Goal: Find contact information: Find contact information

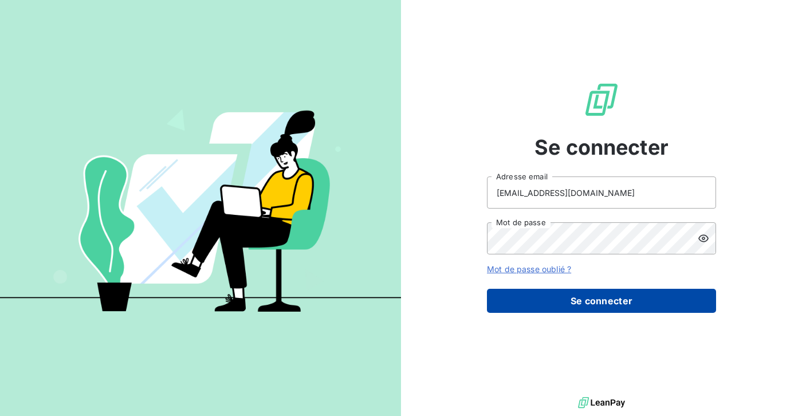
click at [537, 298] on button "Se connecter" at bounding box center [601, 301] width 229 height 24
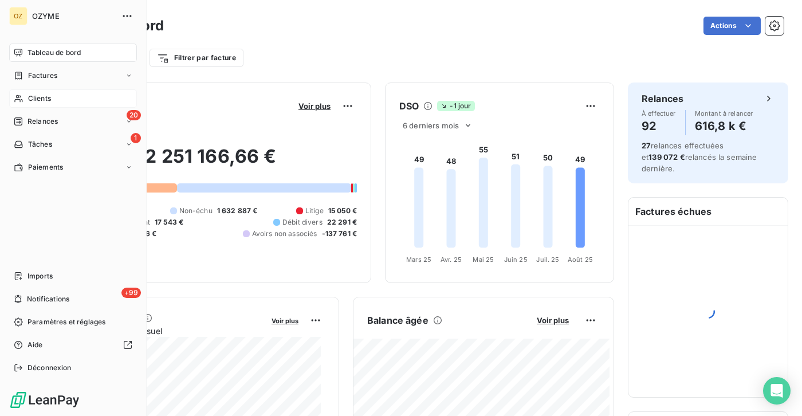
click at [33, 92] on div "Clients" at bounding box center [73, 98] width 128 height 18
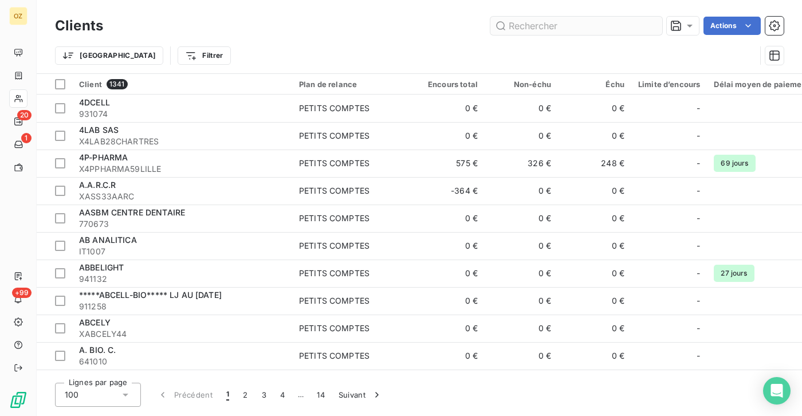
click at [577, 23] on input "text" at bounding box center [576, 26] width 172 height 18
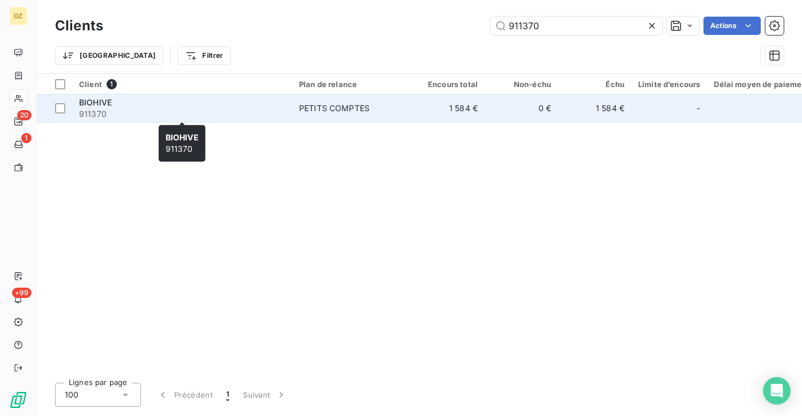
type input "911370"
click at [139, 117] on span "911370" at bounding box center [182, 113] width 206 height 11
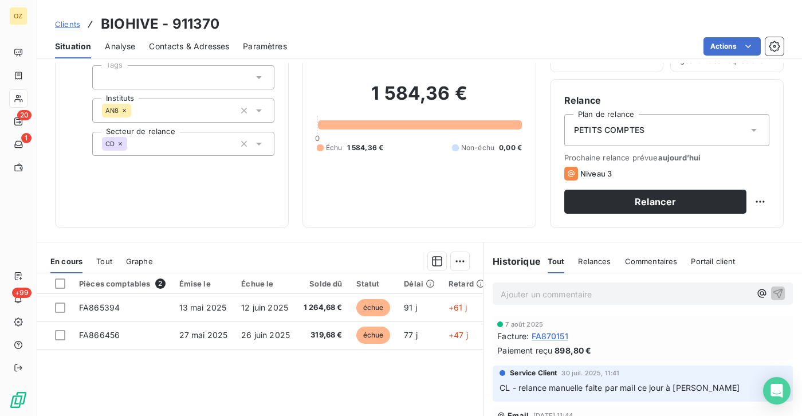
scroll to position [172, 0]
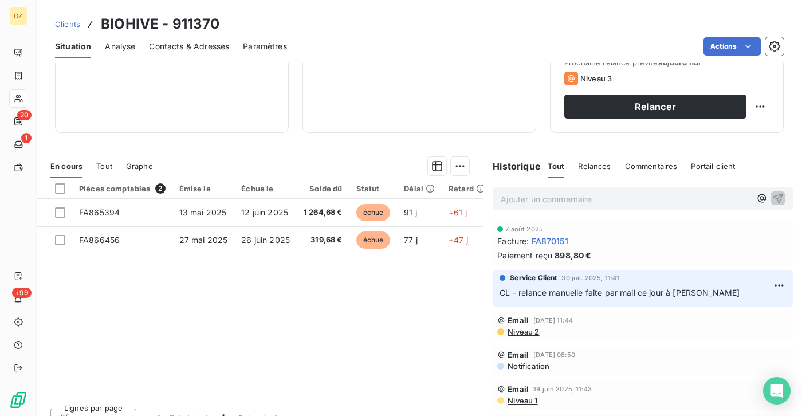
click at [566, 297] on span "CL - relance manuelle faite par mail ce jour à G.Ferri" at bounding box center [620, 293] width 240 height 10
click at [371, 284] on div "Pièces comptables 2 Émise le Échue le Solde dû Statut Délai Retard FA865394 13 …" at bounding box center [260, 288] width 446 height 221
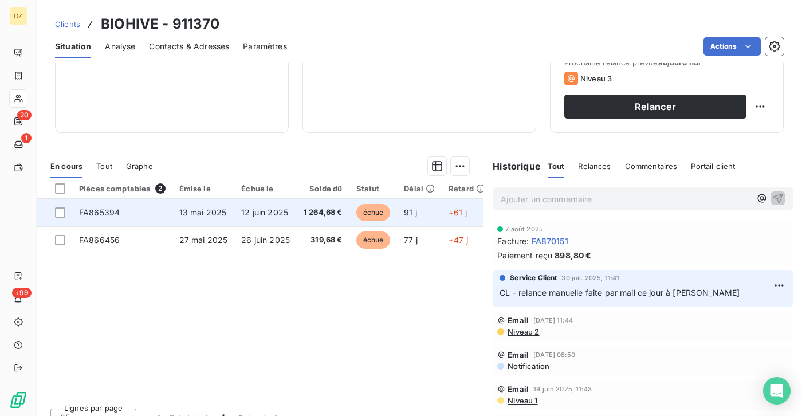
click at [136, 221] on td "FA865394" at bounding box center [122, 212] width 100 height 27
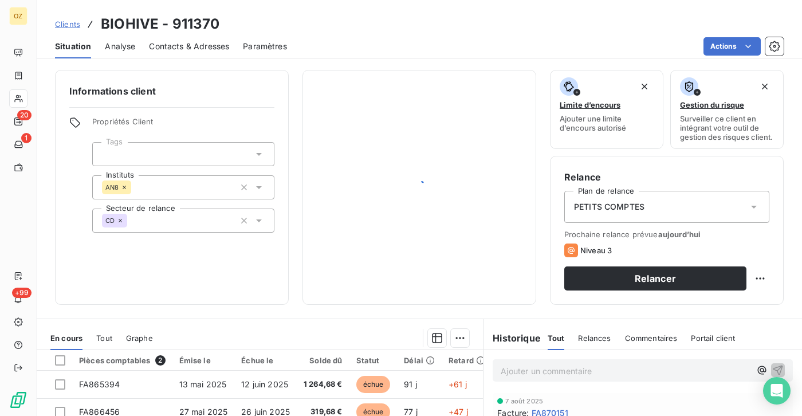
scroll to position [172, 0]
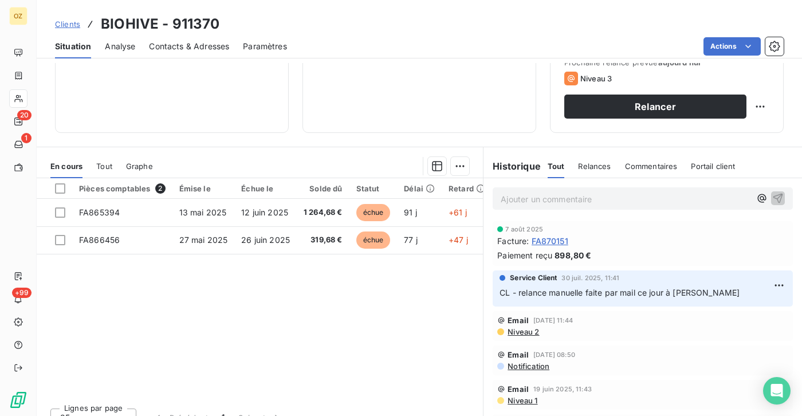
click at [113, 171] on div "En cours Tout Graphe" at bounding box center [260, 166] width 446 height 24
click at [109, 171] on span "Tout" at bounding box center [104, 166] width 16 height 9
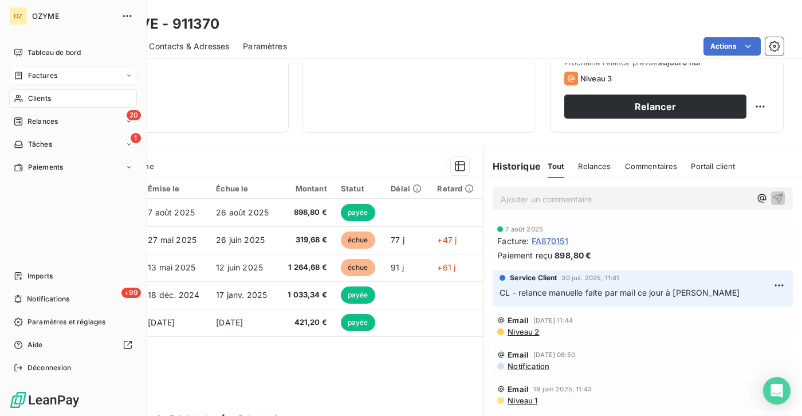
click at [30, 81] on div "Factures" at bounding box center [73, 75] width 128 height 18
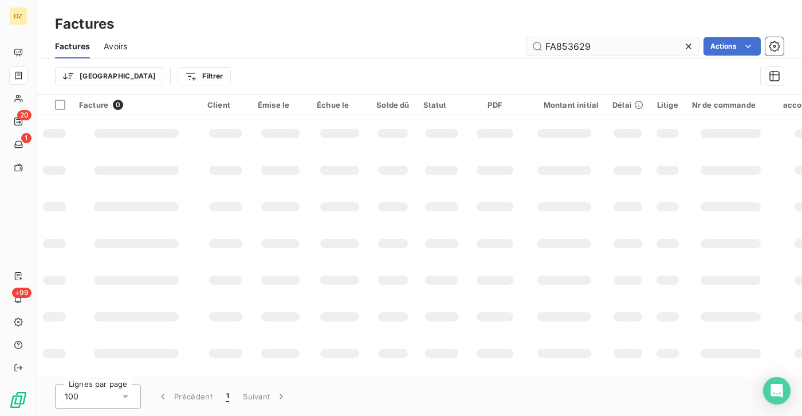
click at [643, 44] on input "FA853629" at bounding box center [613, 46] width 172 height 18
type input "FA865394"
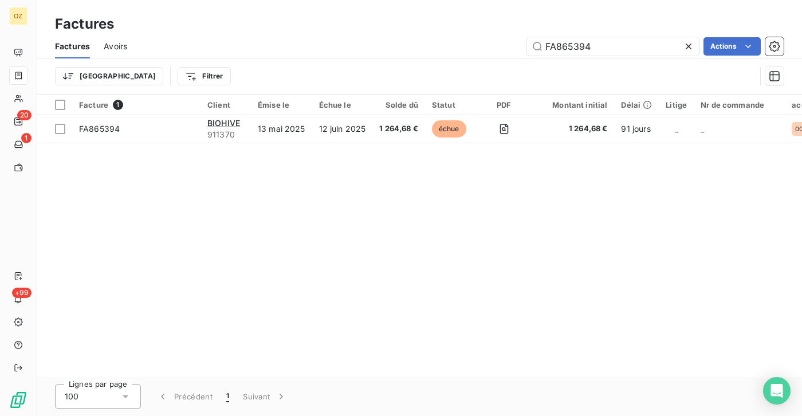
click at [113, 133] on span "FA865394" at bounding box center [99, 129] width 41 height 10
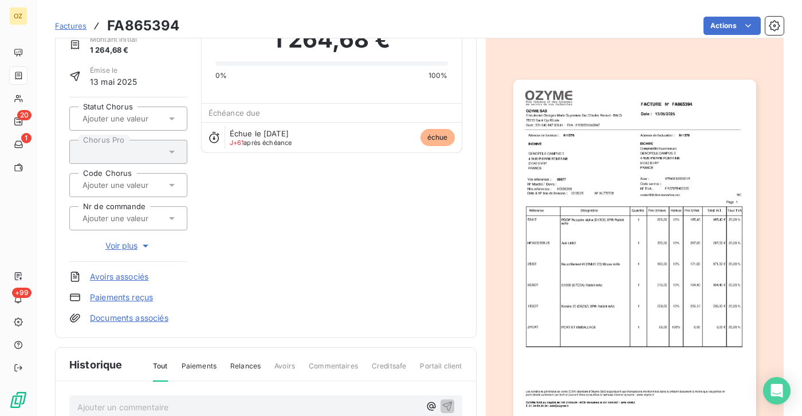
scroll to position [115, 0]
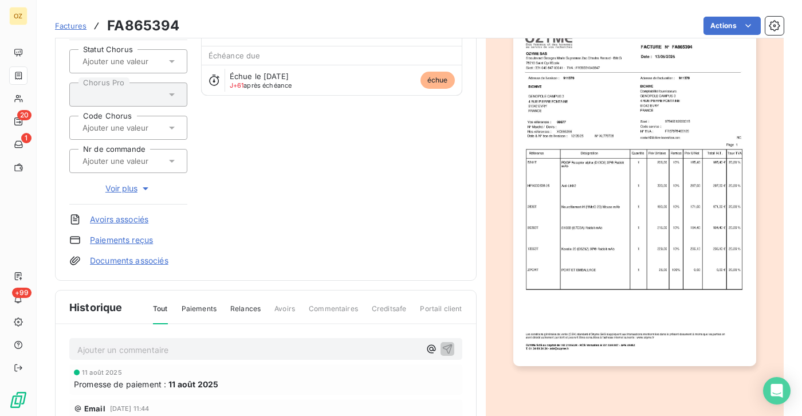
click at [162, 264] on link "Documents associés" at bounding box center [129, 260] width 78 height 11
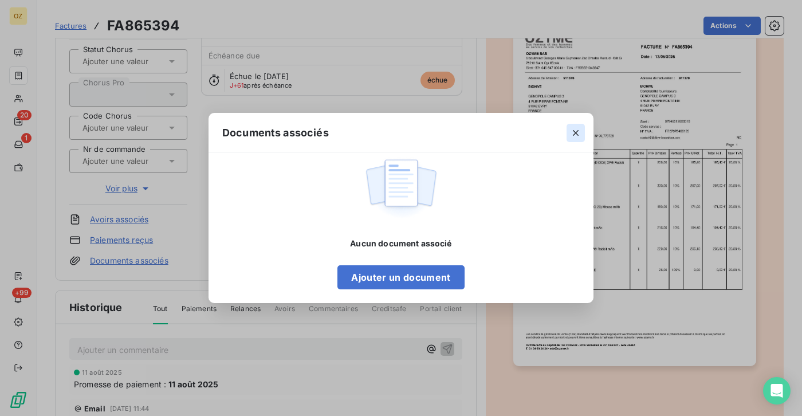
click at [577, 131] on icon "button" at bounding box center [575, 132] width 11 height 11
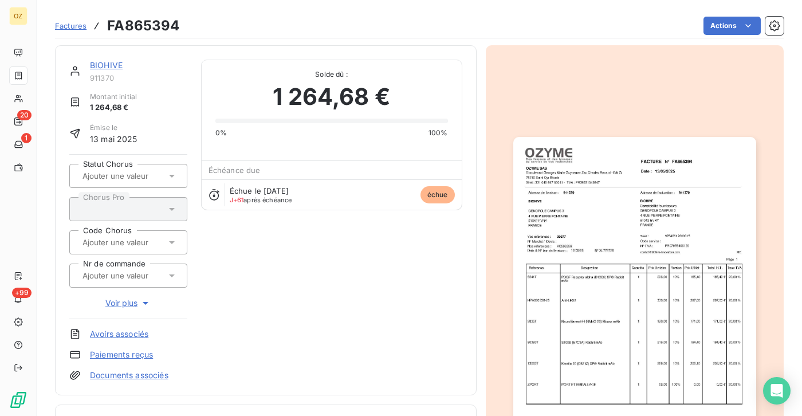
scroll to position [0, 0]
click at [652, 186] on img "button" at bounding box center [634, 308] width 243 height 343
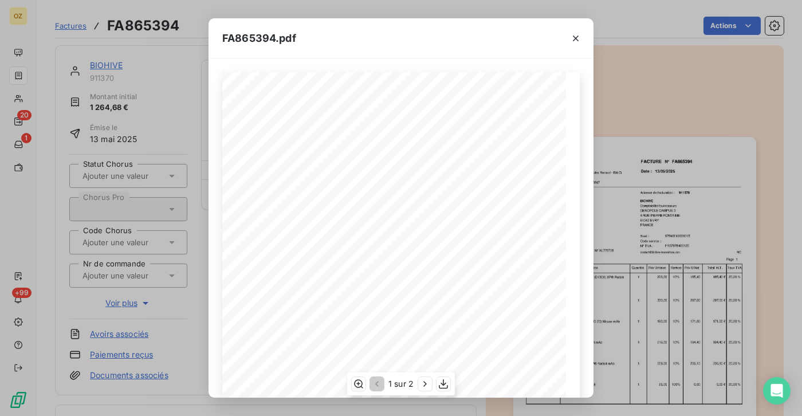
click at [355, 234] on span "N° XL778728" at bounding box center [359, 231] width 31 height 5
copy span "XL778728"
click at [460, 108] on span "FA865394" at bounding box center [470, 106] width 32 height 6
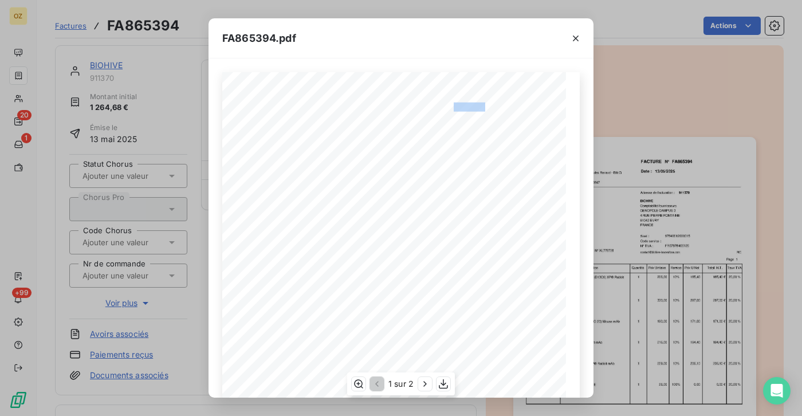
copy span "FA865394"
click at [577, 38] on icon "button" at bounding box center [575, 38] width 11 height 11
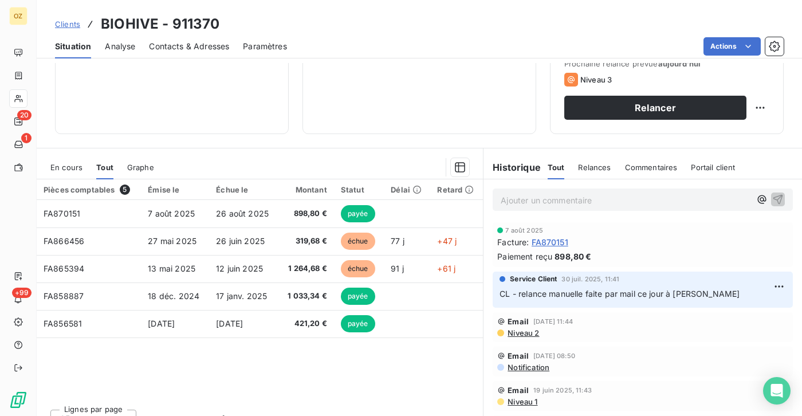
scroll to position [172, 0]
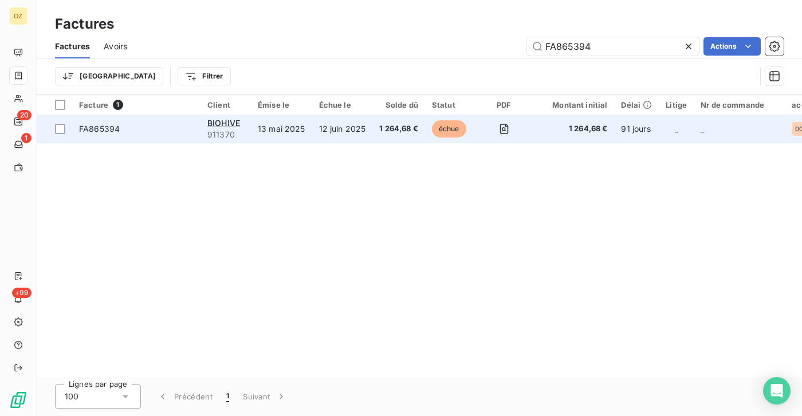
click at [169, 128] on span "FA865394" at bounding box center [136, 128] width 115 height 11
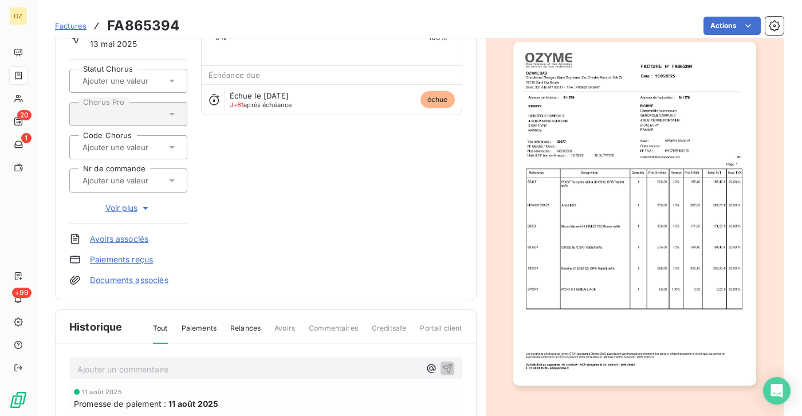
scroll to position [115, 0]
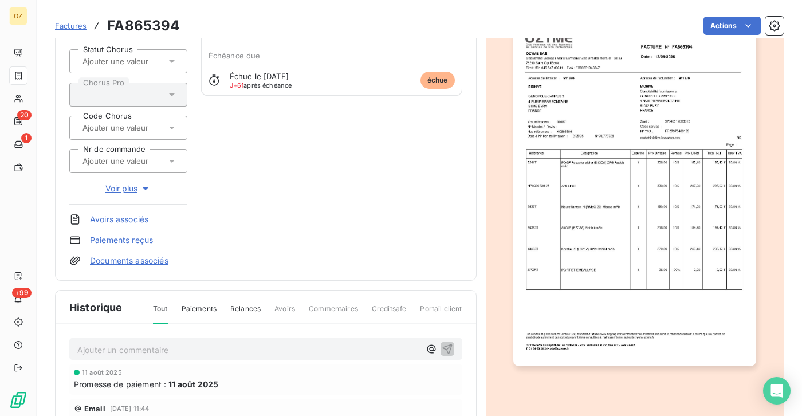
click at [124, 261] on link "Documents associés" at bounding box center [129, 260] width 78 height 11
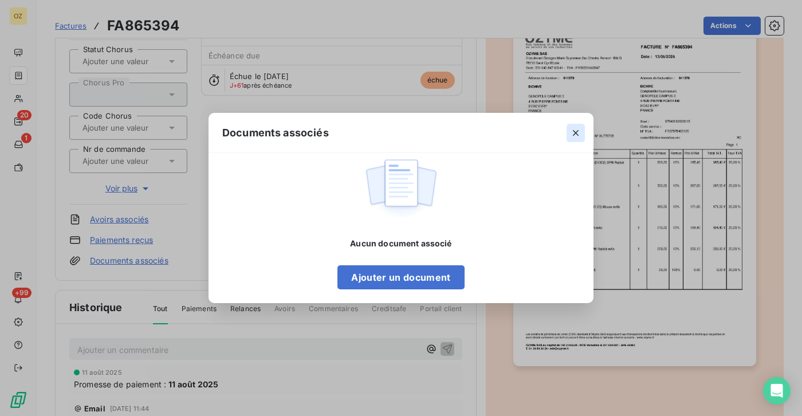
click at [575, 130] on icon "button" at bounding box center [575, 132] width 11 height 11
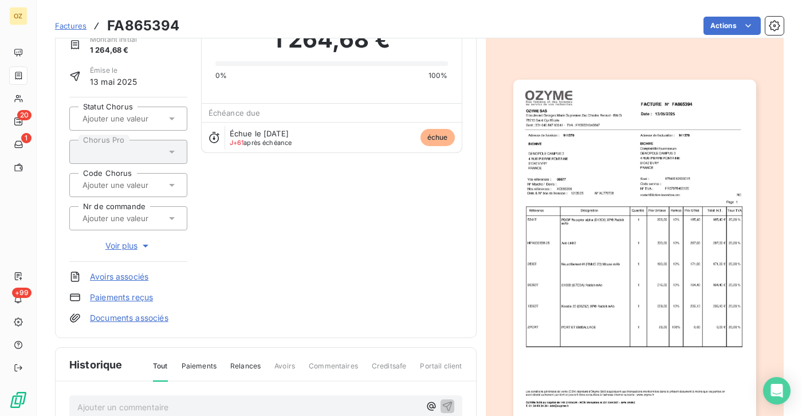
scroll to position [0, 0]
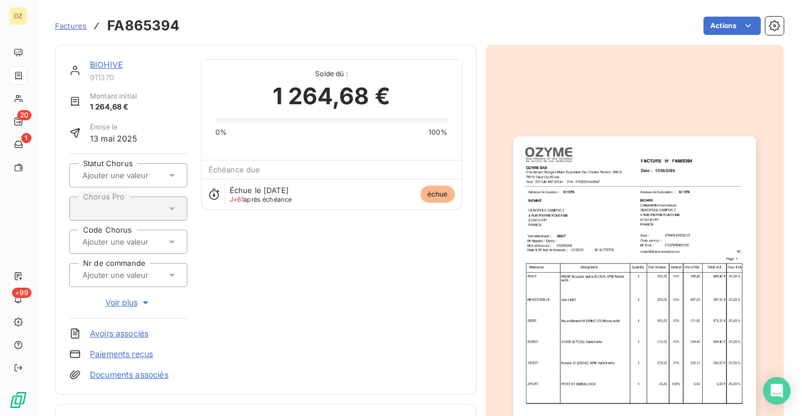
click at [160, 376] on link "Documents associés" at bounding box center [129, 374] width 78 height 11
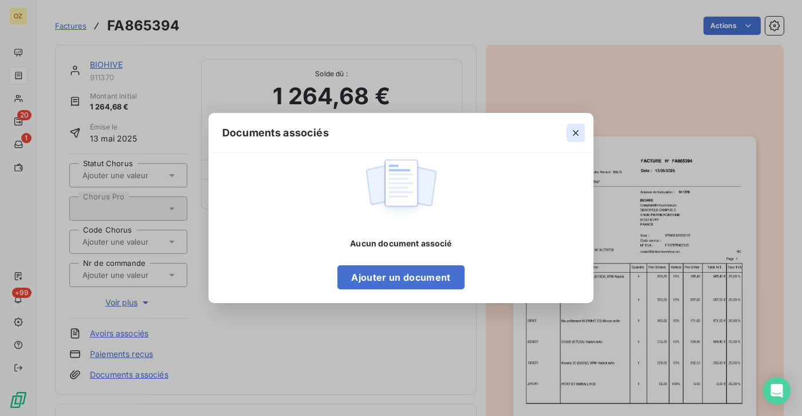
click at [580, 134] on icon "button" at bounding box center [575, 132] width 11 height 11
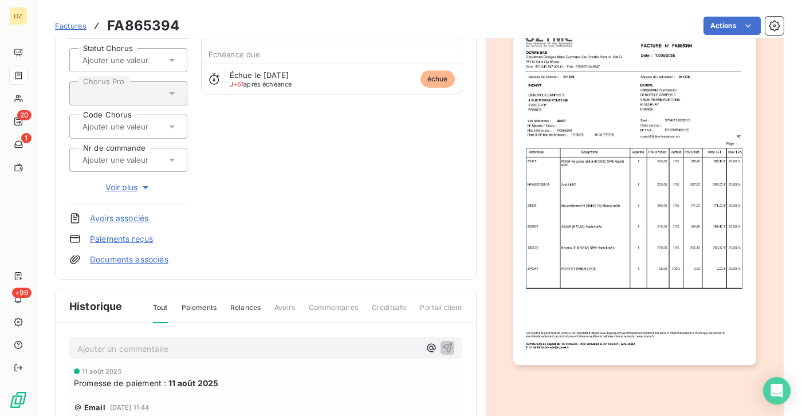
scroll to position [100, 0]
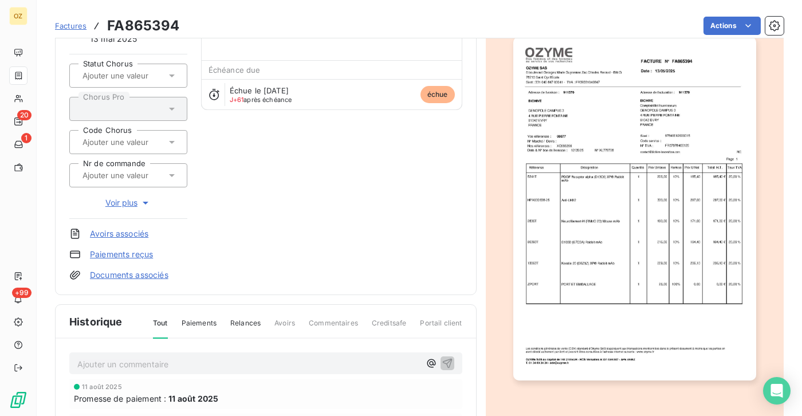
click at [145, 276] on link "Documents associés" at bounding box center [129, 274] width 78 height 11
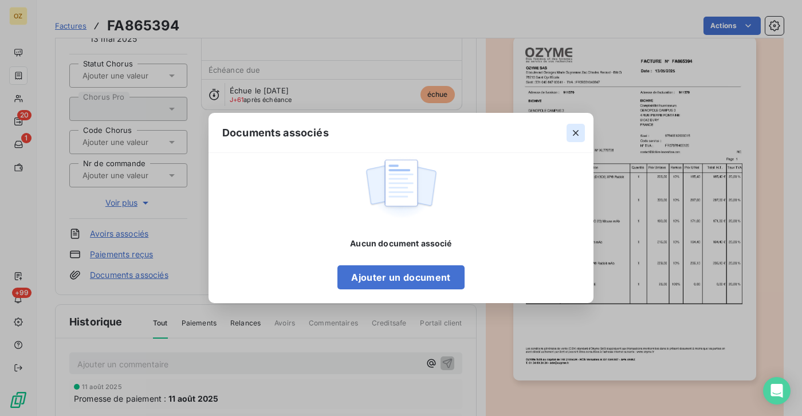
click at [583, 138] on button "button" at bounding box center [576, 133] width 18 height 18
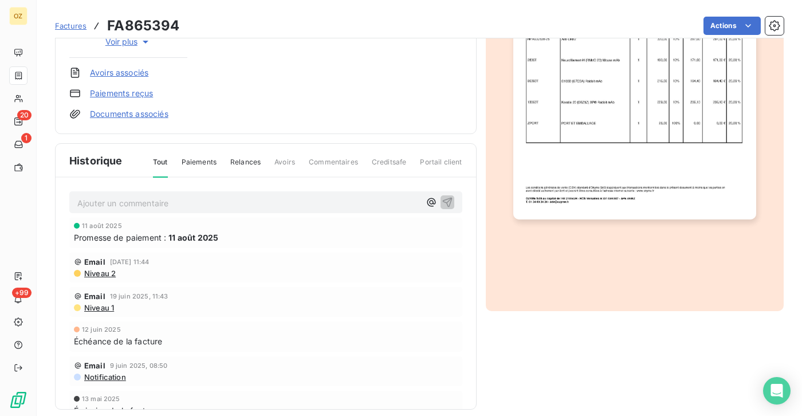
scroll to position [272, 0]
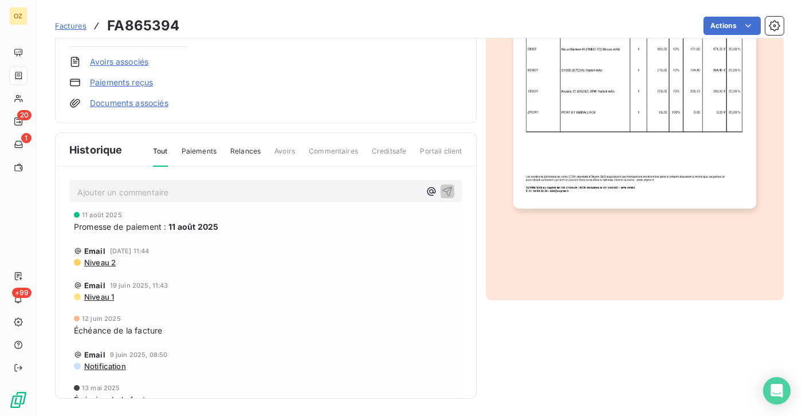
click at [199, 228] on span "11 août 2025" at bounding box center [193, 227] width 50 height 12
click at [162, 221] on span "Promesse de paiement :" at bounding box center [120, 227] width 92 height 12
click at [114, 221] on span "Promesse de paiement :" at bounding box center [120, 227] width 92 height 12
click at [108, 218] on div "11 août 2025 Promesse de paiement : 11 août 2025" at bounding box center [266, 221] width 384 height 21
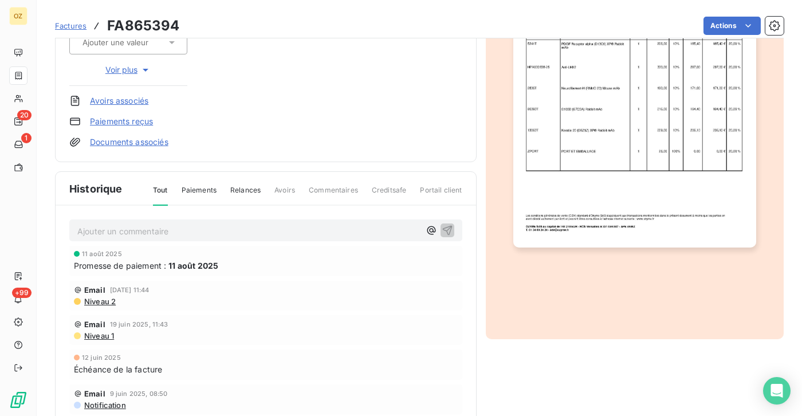
scroll to position [215, 0]
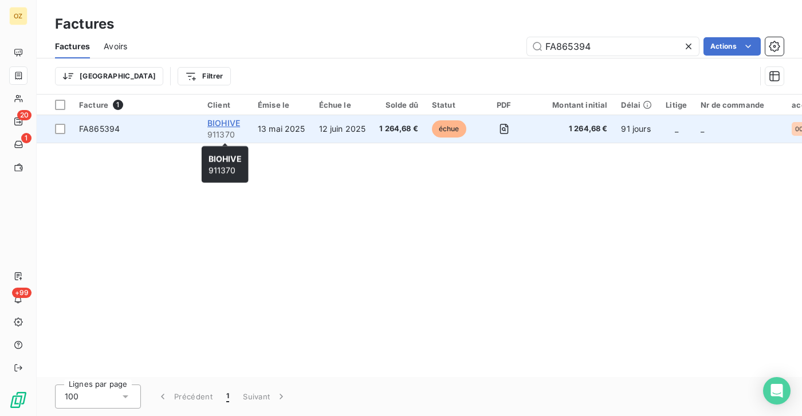
click at [218, 123] on span "BIOHIVE" at bounding box center [223, 123] width 33 height 10
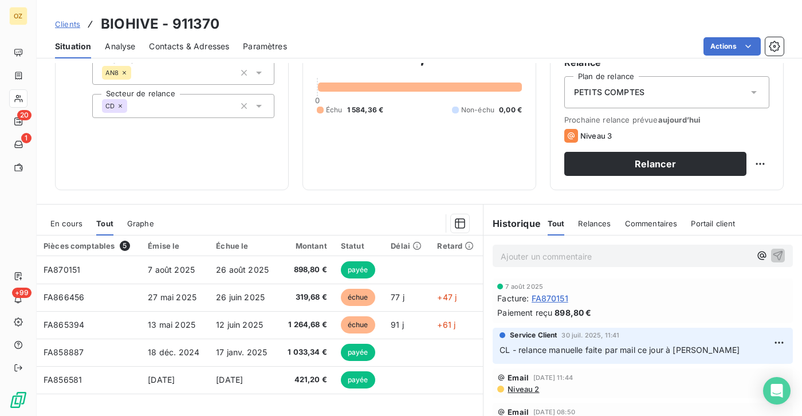
scroll to position [172, 0]
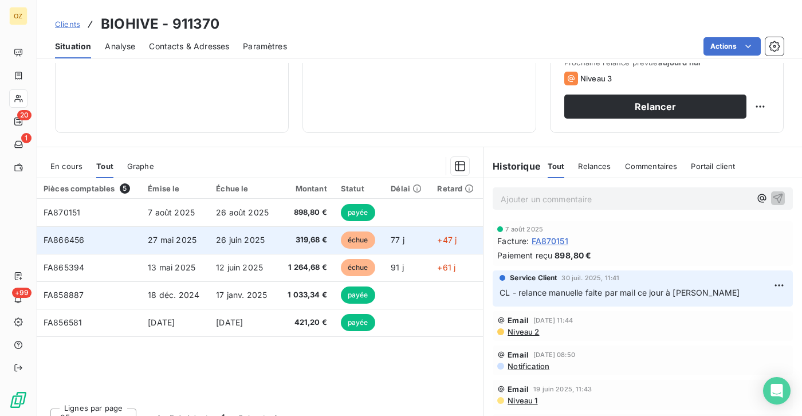
click at [275, 253] on td "26 juin 2025" at bounding box center [243, 239] width 69 height 27
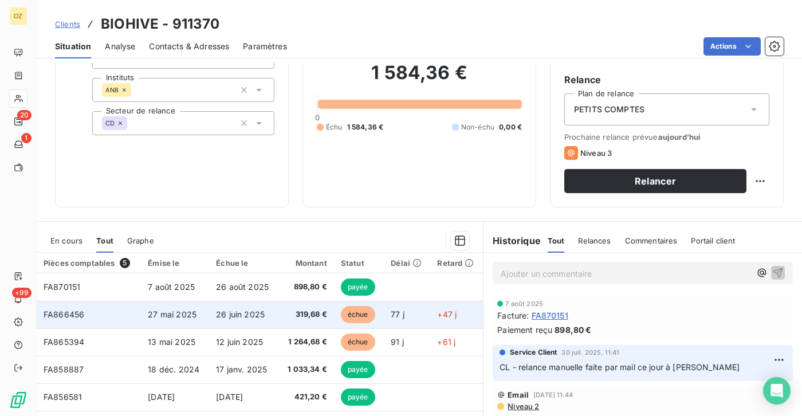
scroll to position [198, 0]
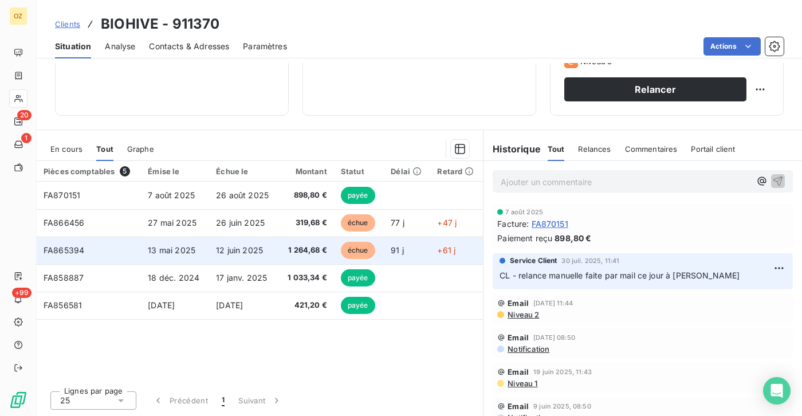
click at [210, 251] on td "12 juin 2025" at bounding box center [243, 250] width 69 height 27
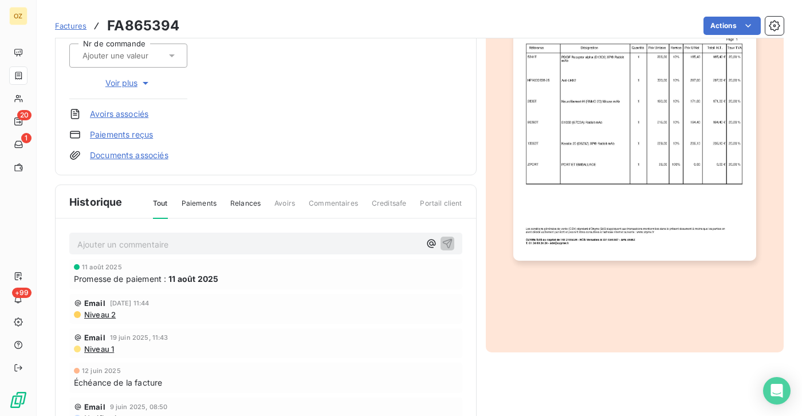
scroll to position [229, 0]
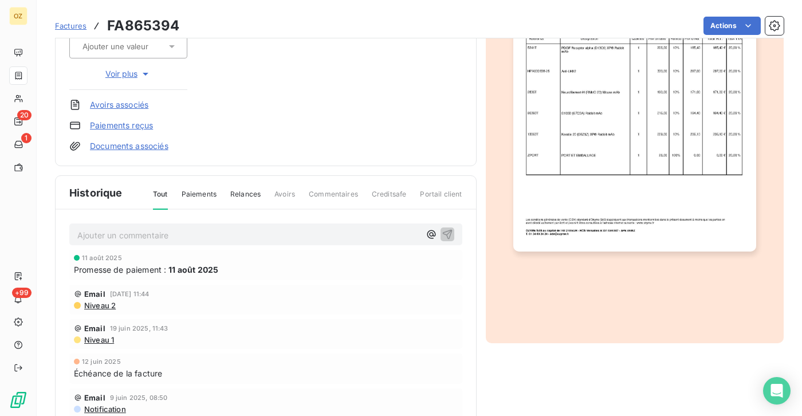
click at [145, 290] on span "4 juil. 2025, 11:44" at bounding box center [130, 293] width 40 height 7
click at [112, 272] on span "Promesse de paiement :" at bounding box center [120, 270] width 92 height 12
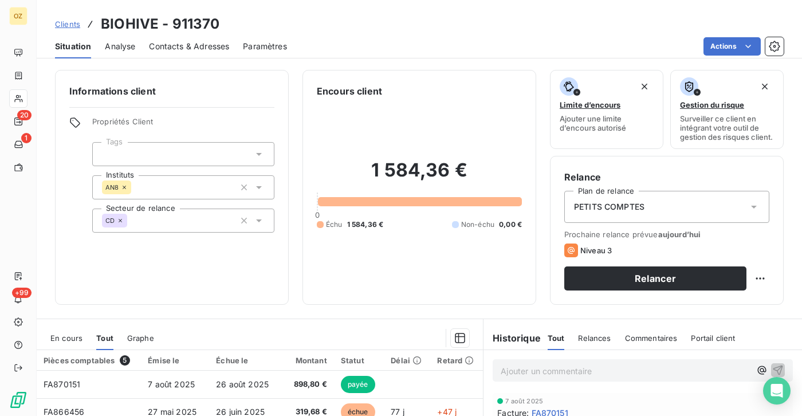
scroll to position [198, 0]
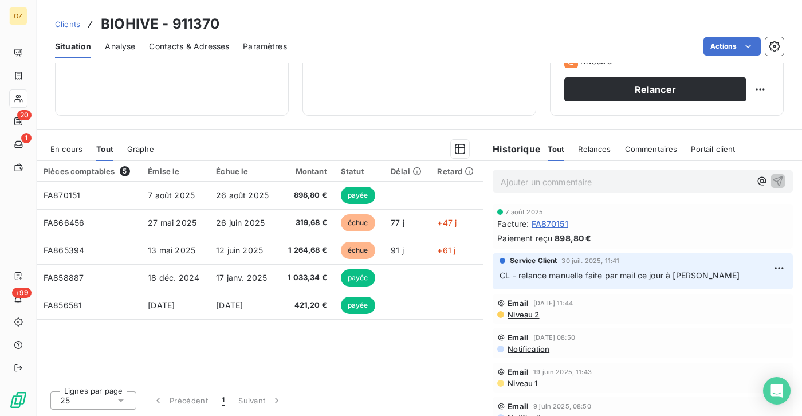
click at [556, 277] on span "CL - relance manuelle faite par mail ce jour à G.Ferri" at bounding box center [620, 275] width 240 height 10
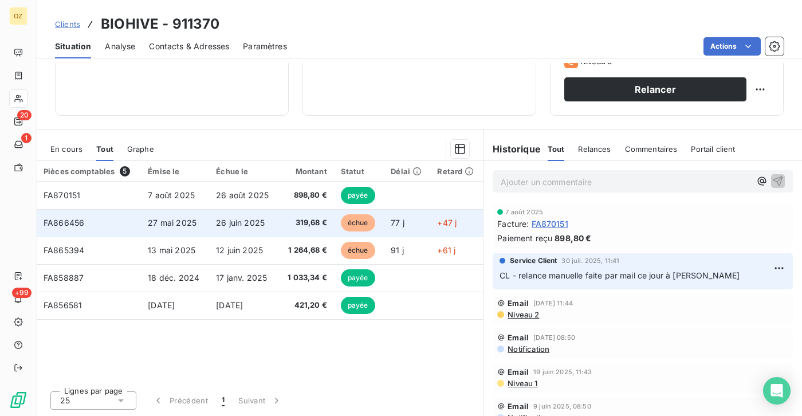
click at [72, 229] on td "FA866456" at bounding box center [89, 222] width 104 height 27
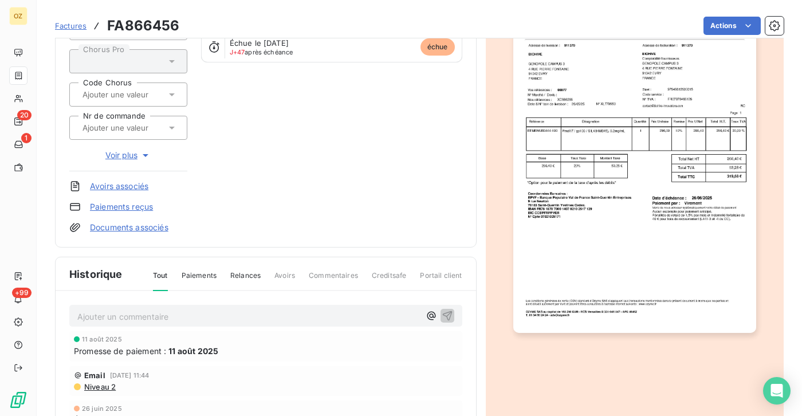
scroll to position [172, 0]
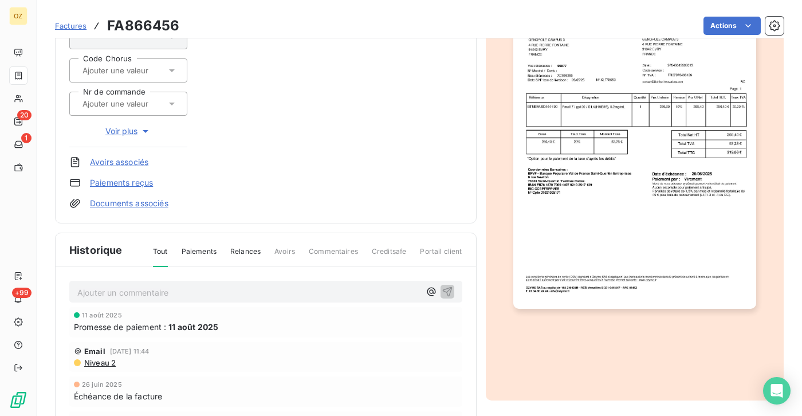
click at [553, 153] on img "button" at bounding box center [634, 136] width 243 height 343
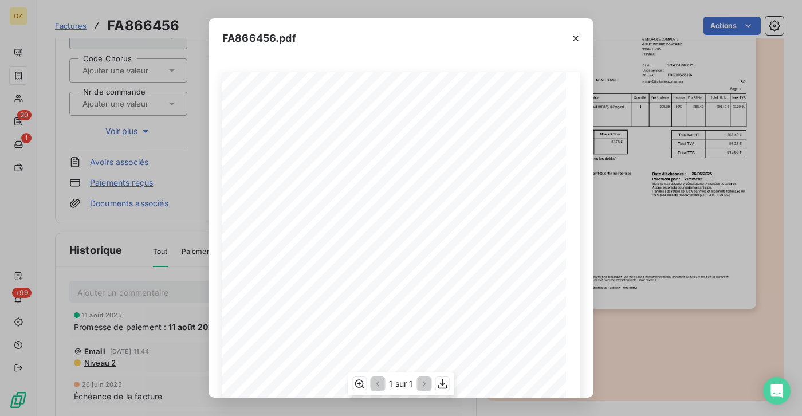
click at [460, 104] on span "FA866456" at bounding box center [473, 106] width 33 height 6
copy span "FA866456"
click at [577, 33] on icon "button" at bounding box center [575, 38] width 11 height 11
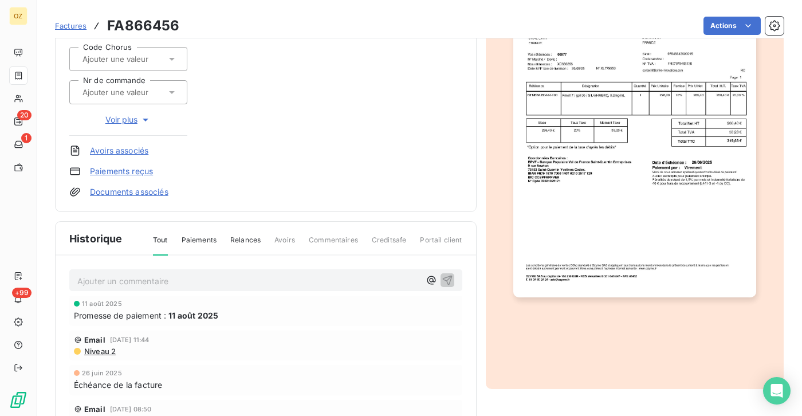
scroll to position [158, 0]
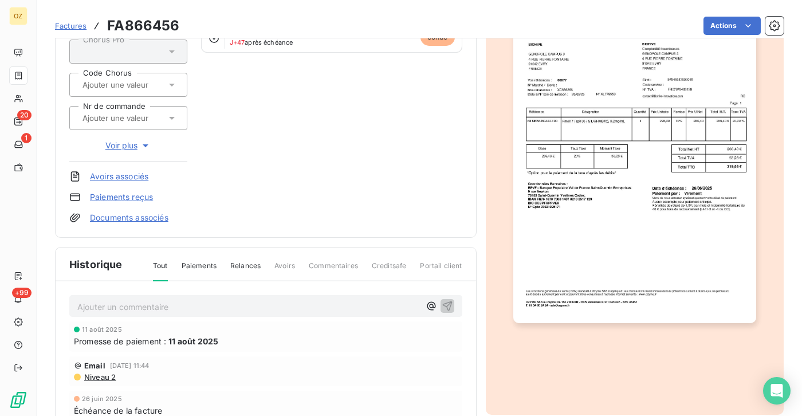
click at [656, 190] on img "button" at bounding box center [634, 150] width 243 height 343
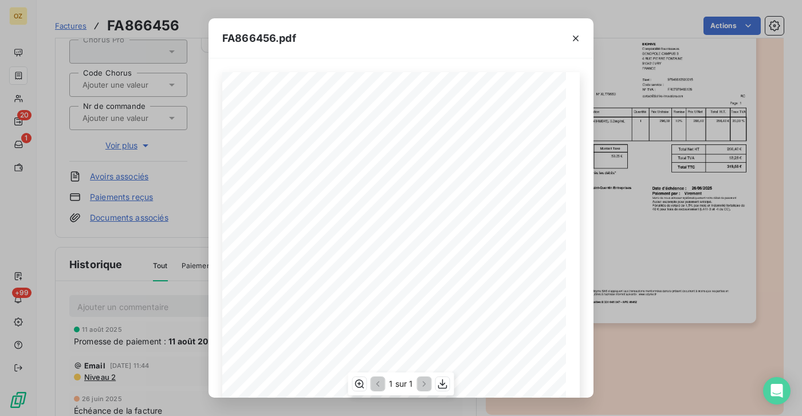
click at [457, 108] on span "FA866456" at bounding box center [473, 106] width 33 height 6
copy span "FA866456"
click at [349, 234] on span "N° XL779553" at bounding box center [363, 233] width 32 height 5
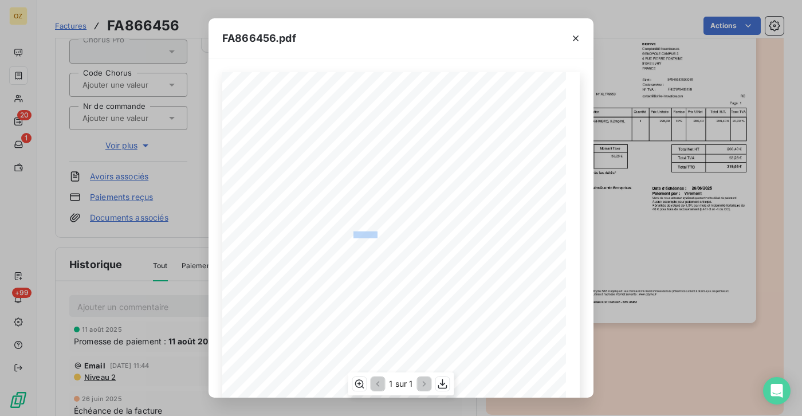
copy span "XL779553"
click at [581, 37] on button "button" at bounding box center [576, 38] width 18 height 18
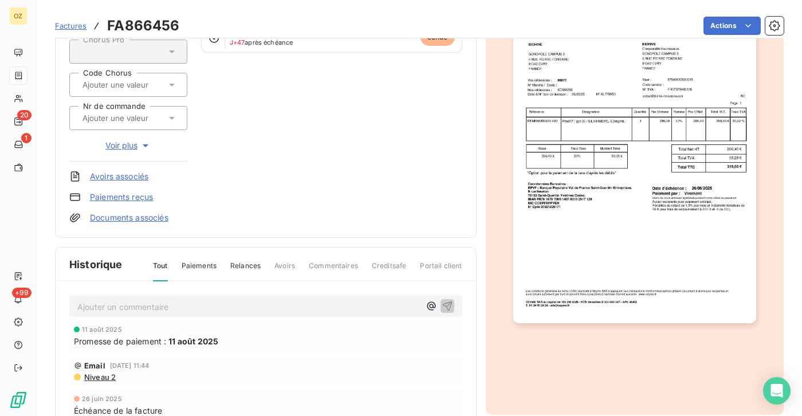
click at [116, 214] on link "Documents associés" at bounding box center [129, 217] width 78 height 11
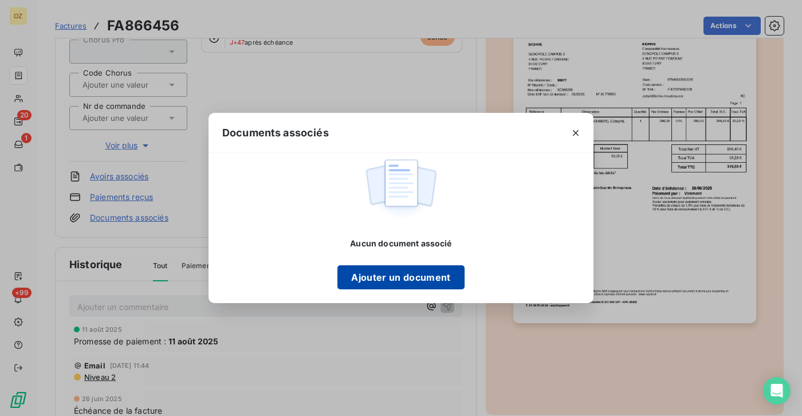
click at [430, 284] on button "Ajouter un document" at bounding box center [400, 277] width 127 height 24
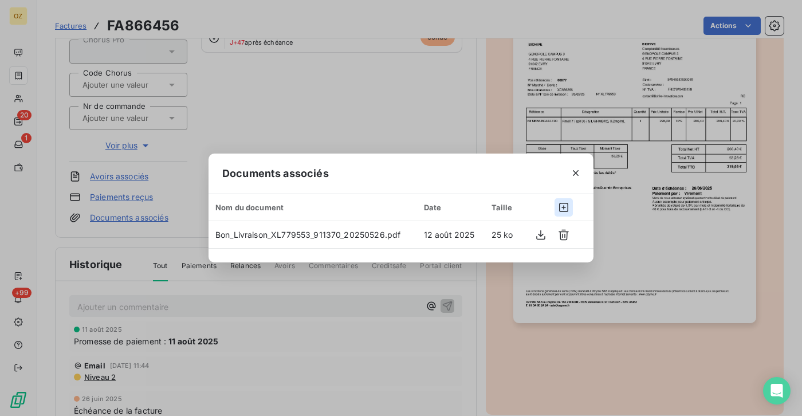
click at [563, 205] on icon "button" at bounding box center [563, 207] width 11 height 11
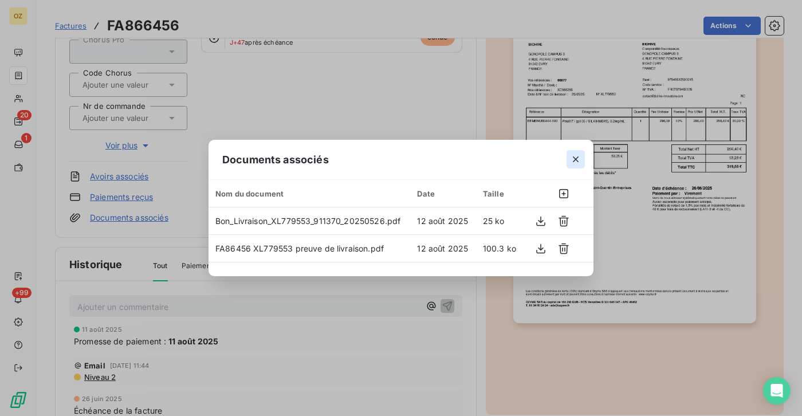
click at [573, 158] on icon "button" at bounding box center [576, 159] width 6 height 6
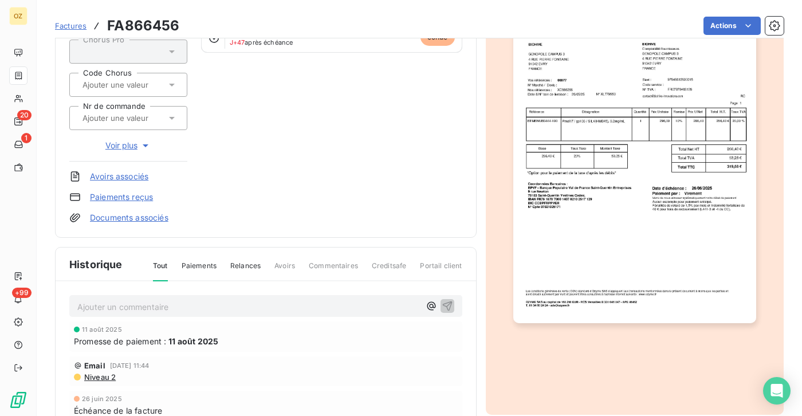
scroll to position [0, 0]
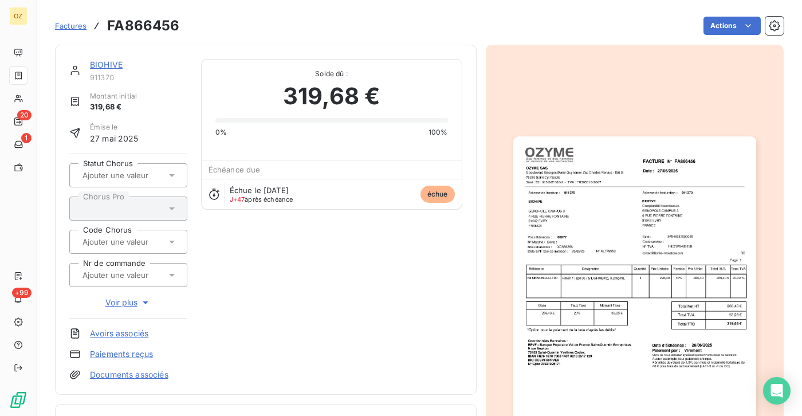
click at [109, 68] on link "BIOHIVE" at bounding box center [106, 65] width 33 height 10
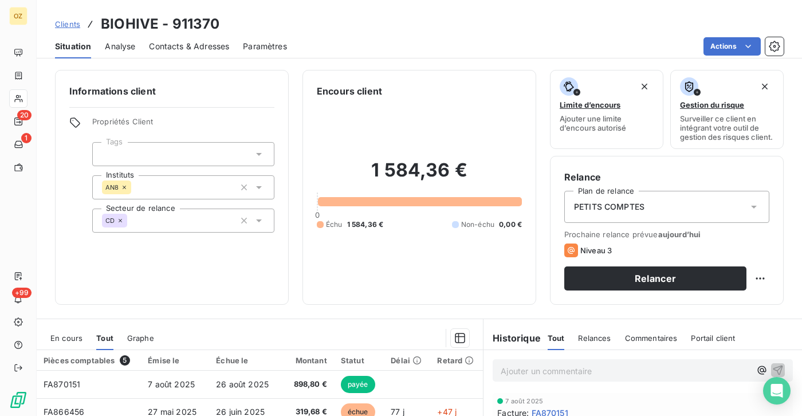
click at [200, 48] on span "Contacts & Adresses" at bounding box center [189, 46] width 80 height 11
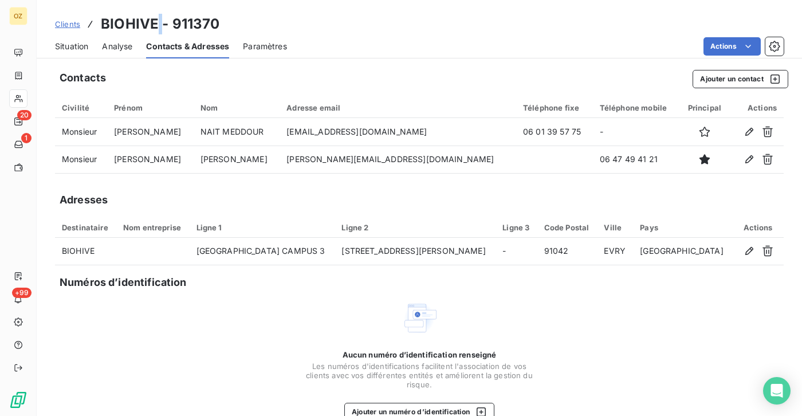
drag, startPoint x: 162, startPoint y: 22, endPoint x: 154, endPoint y: 24, distance: 8.3
click at [154, 24] on h3 "BIOHIVE - 911370" at bounding box center [160, 24] width 119 height 21
click at [154, 23] on h3 "BIOHIVE - 911370" at bounding box center [160, 24] width 119 height 21
drag, startPoint x: 155, startPoint y: 22, endPoint x: 102, endPoint y: 26, distance: 52.9
click at [102, 26] on h3 "BIOHIVE - 911370" at bounding box center [160, 24] width 119 height 21
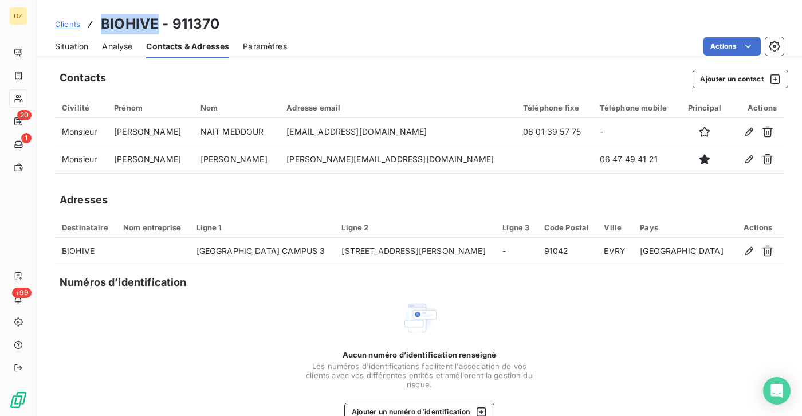
copy h3 "BIOHIVE"
click at [109, 48] on span "Analyse" at bounding box center [117, 46] width 30 height 11
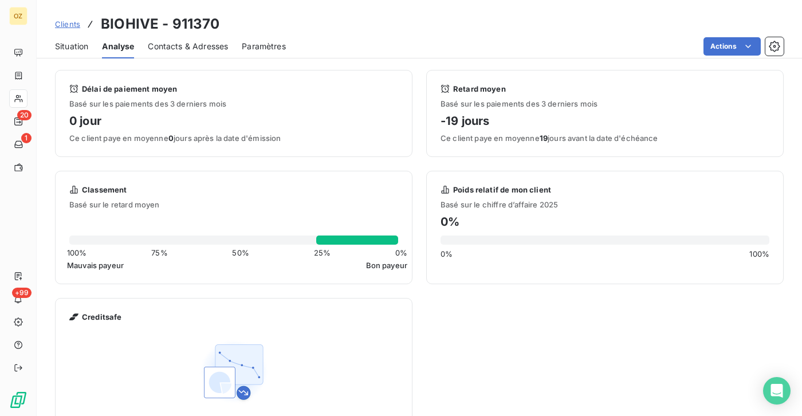
click at [84, 49] on span "Situation" at bounding box center [71, 46] width 33 height 11
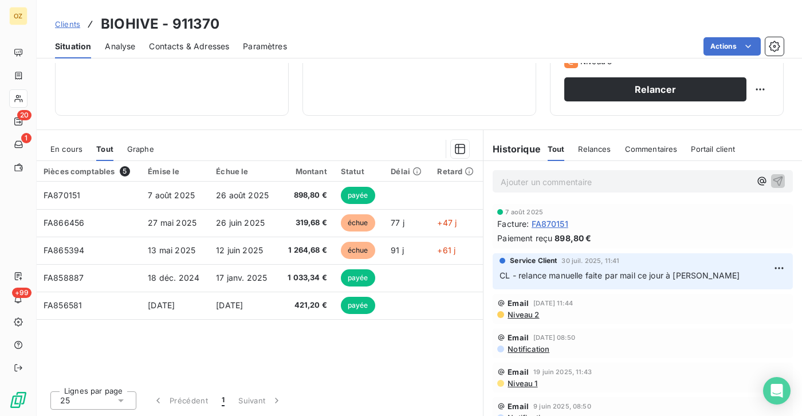
scroll to position [198, 0]
click at [557, 187] on p "Ajouter un commentaire ﻿" at bounding box center [626, 182] width 250 height 14
click at [344, 129] on div "Informations client Propriétés Client Tags Instituts AN8 Secteur de relance CD …" at bounding box center [419, 239] width 765 height 353
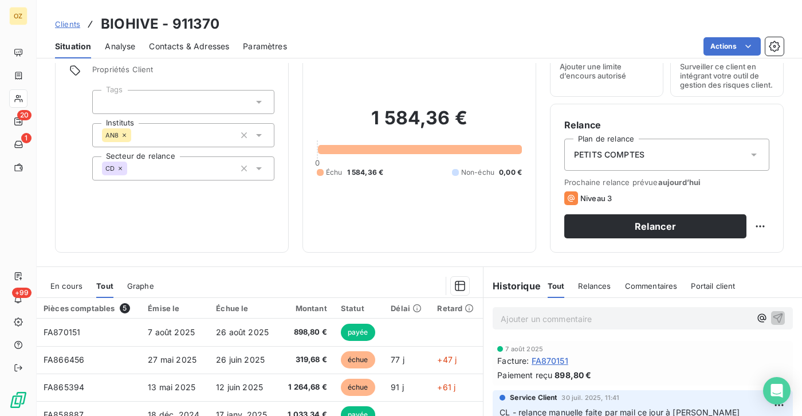
scroll to position [0, 0]
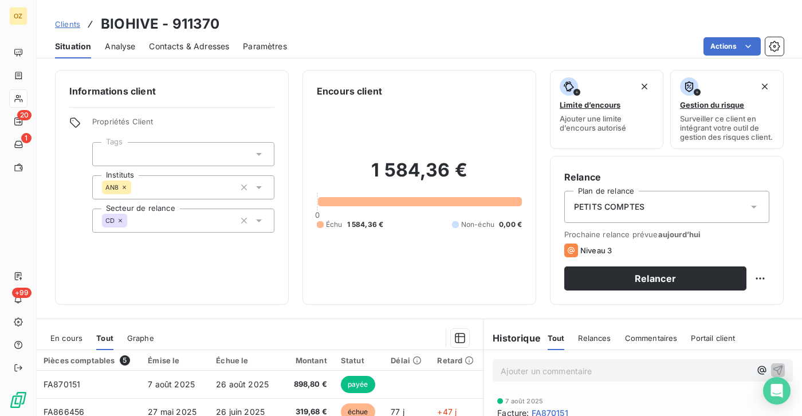
click at [164, 44] on span "Contacts & Adresses" at bounding box center [189, 46] width 80 height 11
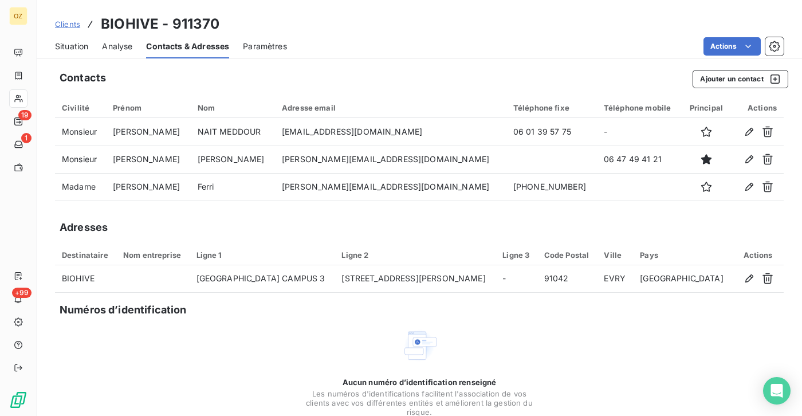
click at [78, 53] on div "Situation" at bounding box center [71, 46] width 33 height 24
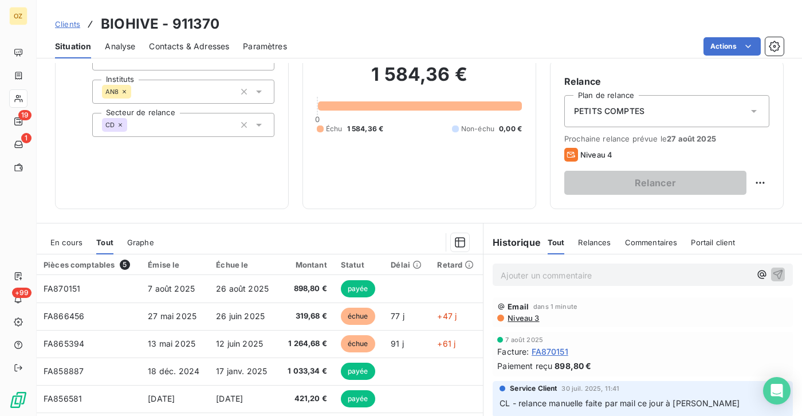
scroll to position [115, 0]
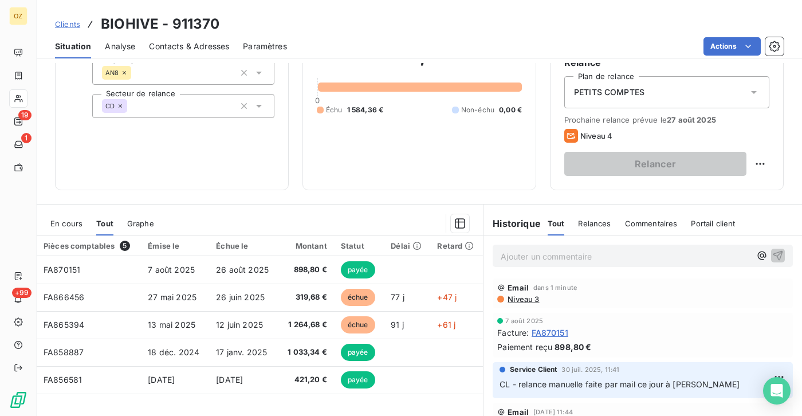
click at [594, 235] on div "Relances" at bounding box center [594, 223] width 33 height 24
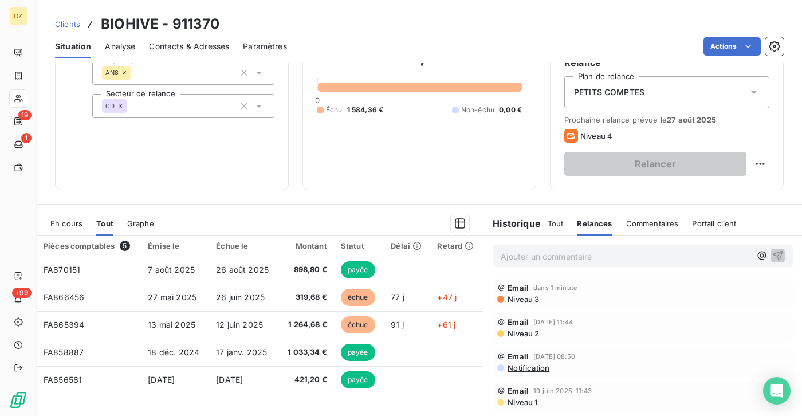
click at [589, 264] on p "Ajouter un commentaire ﻿" at bounding box center [626, 256] width 250 height 14
click at [516, 304] on span "Niveau 3" at bounding box center [522, 298] width 33 height 9
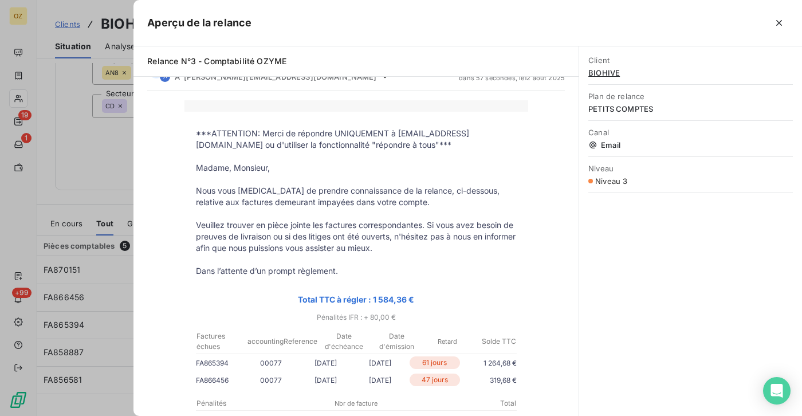
scroll to position [0, 0]
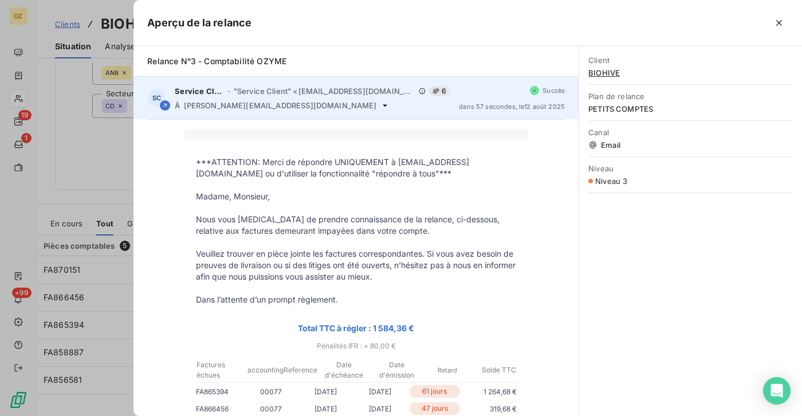
click at [380, 105] on icon at bounding box center [384, 105] width 9 height 9
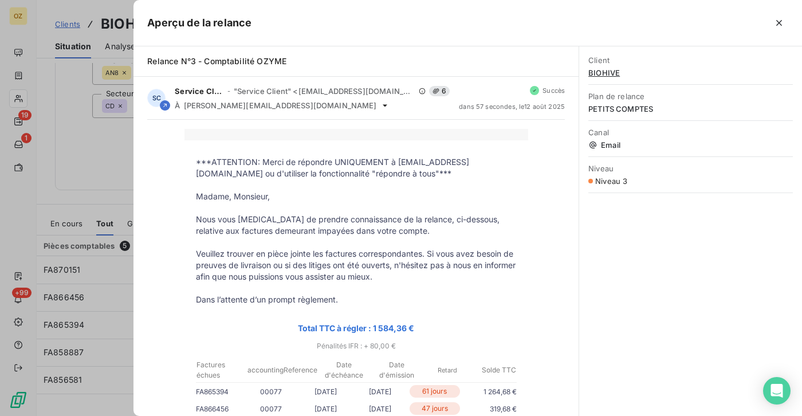
click at [606, 186] on div "Niveau Niveau 3" at bounding box center [690, 174] width 205 height 36
click at [605, 182] on span "Niveau 3" at bounding box center [611, 180] width 32 height 9
click at [774, 19] on icon "button" at bounding box center [778, 22] width 11 height 11
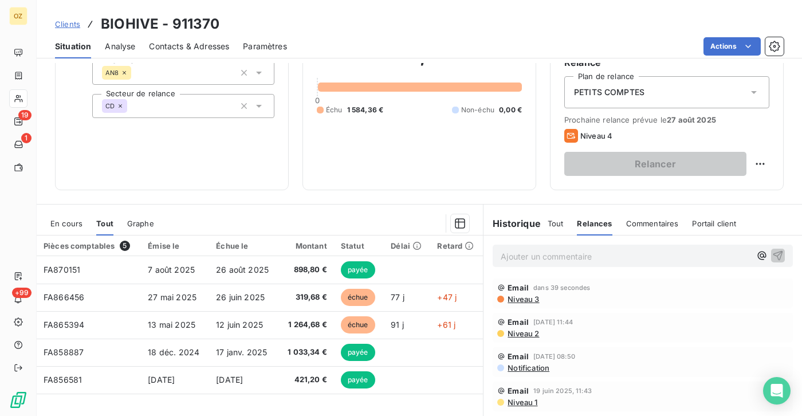
scroll to position [57, 0]
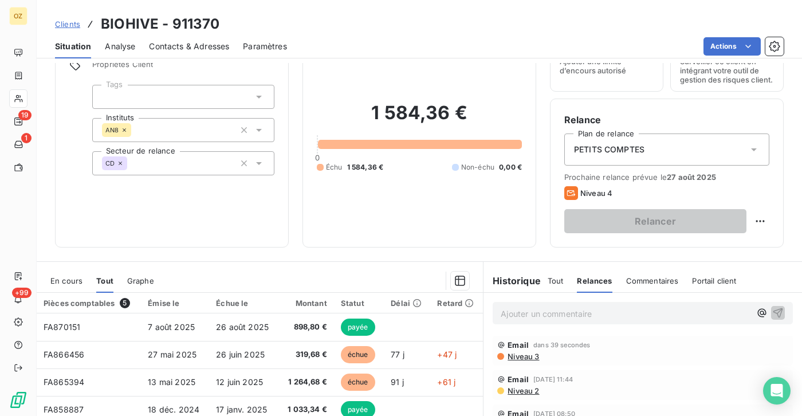
click at [510, 317] on p "Ajouter un commentaire ﻿" at bounding box center [626, 313] width 250 height 14
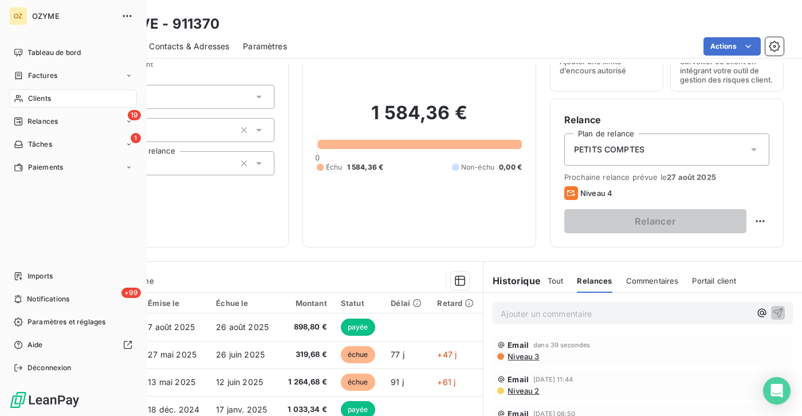
click at [26, 99] on div "Clients" at bounding box center [73, 98] width 128 height 18
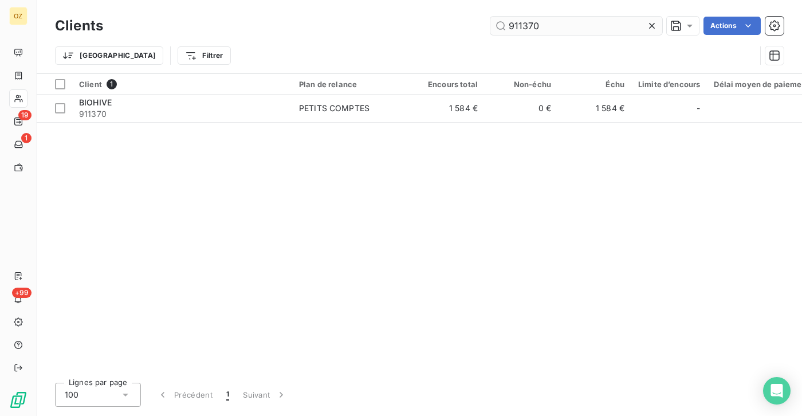
click at [592, 34] on input "911370" at bounding box center [576, 26] width 172 height 18
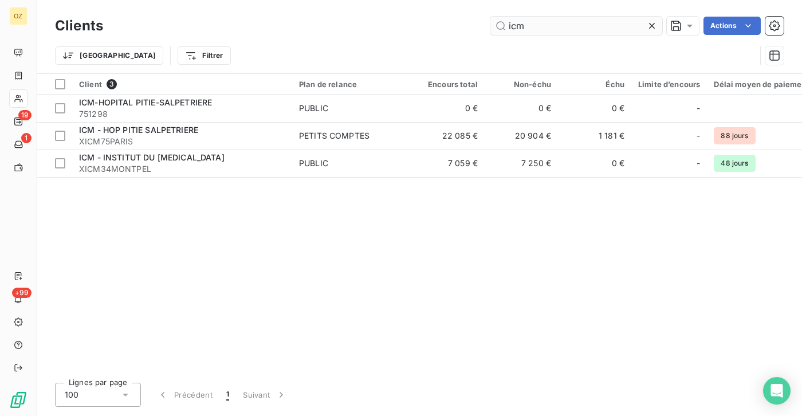
type input "icm"
click at [122, 231] on div "Client 3 Plan de relance Encours total Non-échu Échu Limite d’encours Délai moy…" at bounding box center [419, 224] width 765 height 300
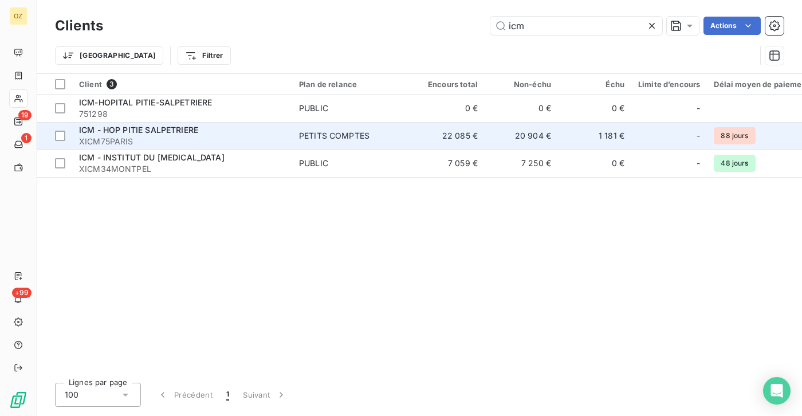
click at [101, 139] on span "XICM75PARIS" at bounding box center [182, 141] width 206 height 11
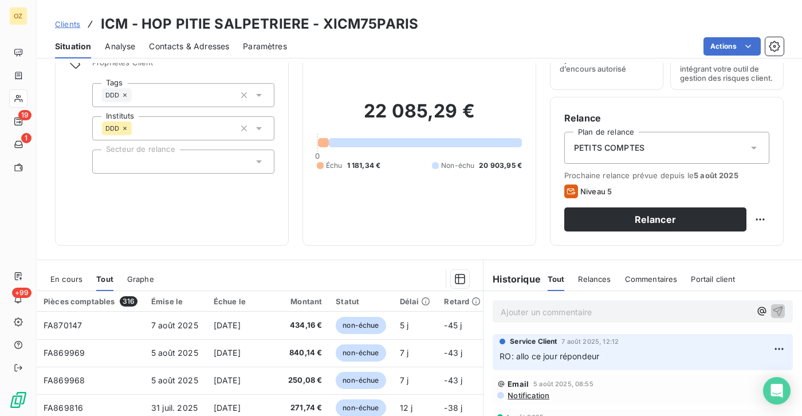
scroll to position [115, 0]
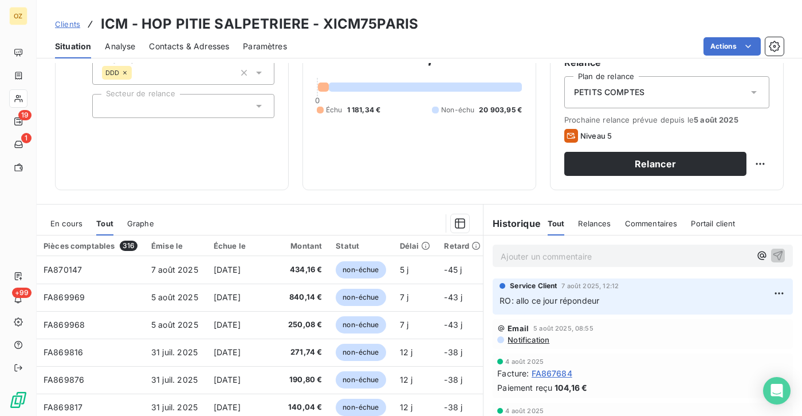
click at [79, 228] on span "En cours" at bounding box center [66, 223] width 32 height 9
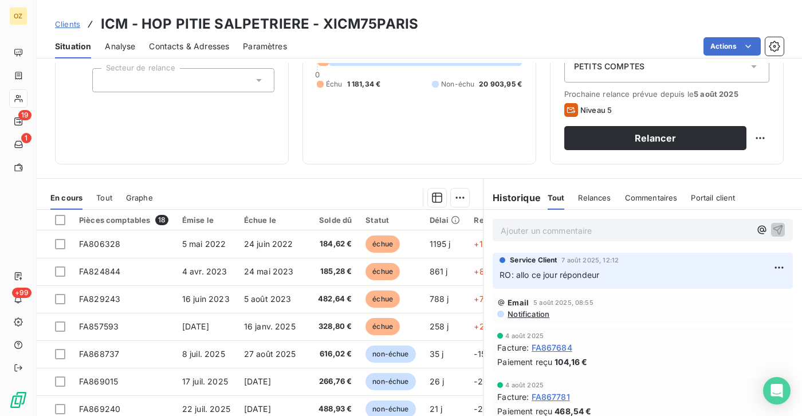
scroll to position [198, 0]
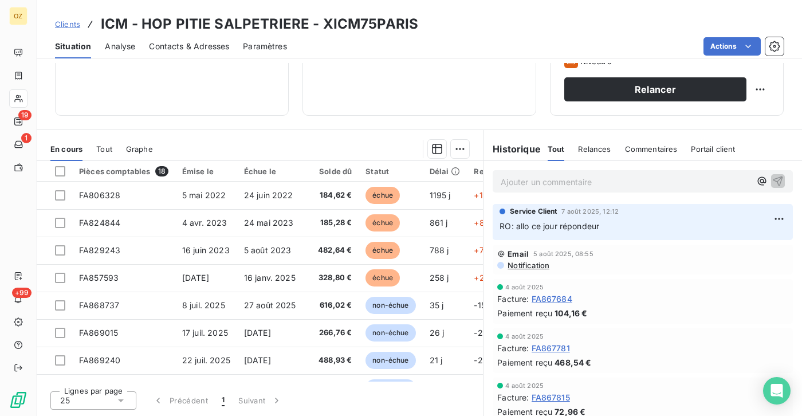
click at [422, 122] on div "Informations client Propriétés Client Tags DDD Instituts DDD Secteur de relance…" at bounding box center [419, 239] width 765 height 353
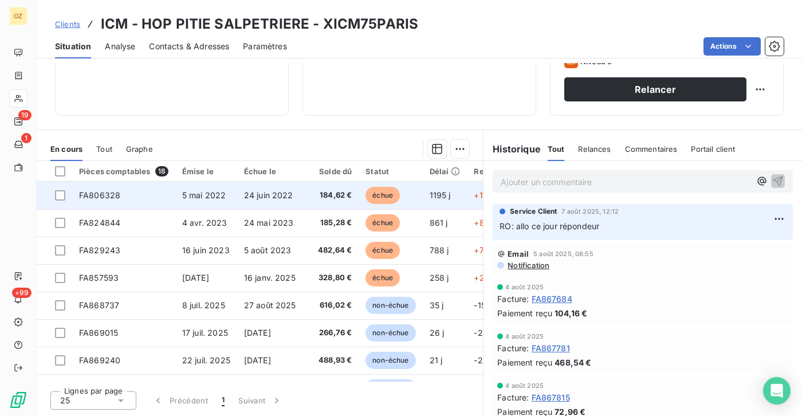
click at [116, 194] on span "FA806328" at bounding box center [99, 195] width 41 height 10
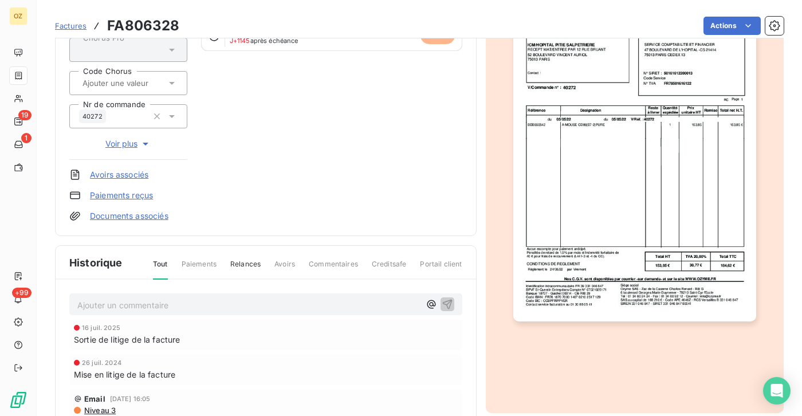
scroll to position [172, 0]
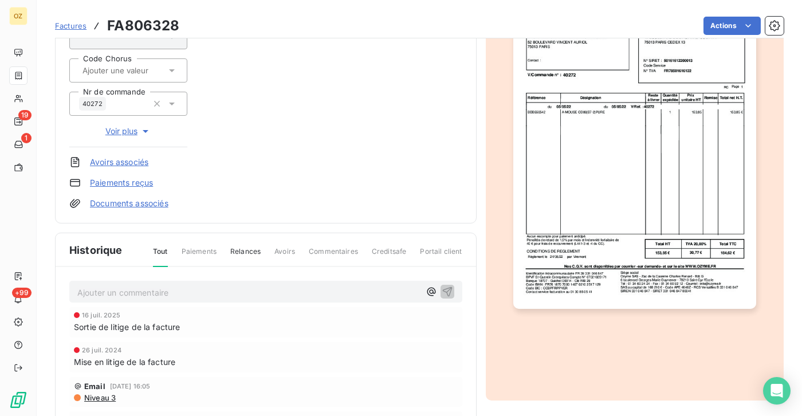
click at [136, 199] on link "Documents associés" at bounding box center [129, 203] width 78 height 11
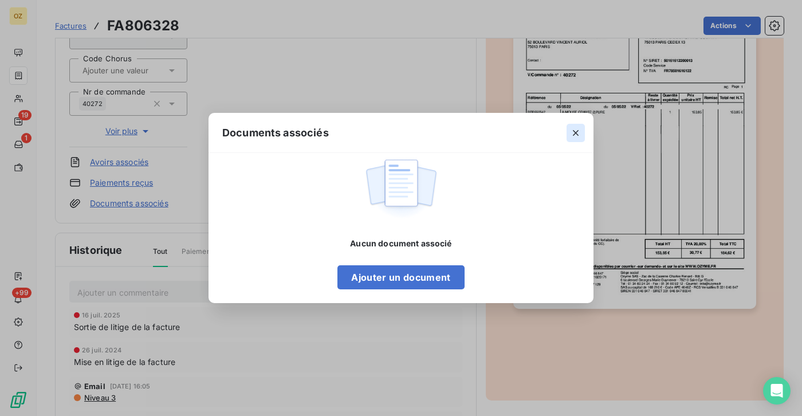
click at [575, 132] on icon "button" at bounding box center [576, 133] width 6 height 6
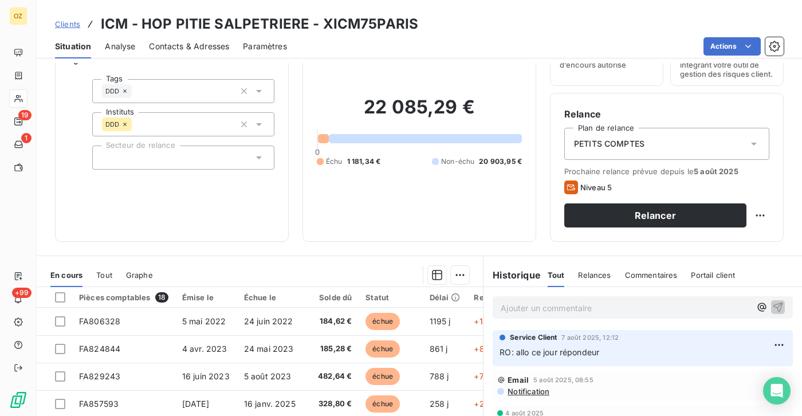
scroll to position [115, 0]
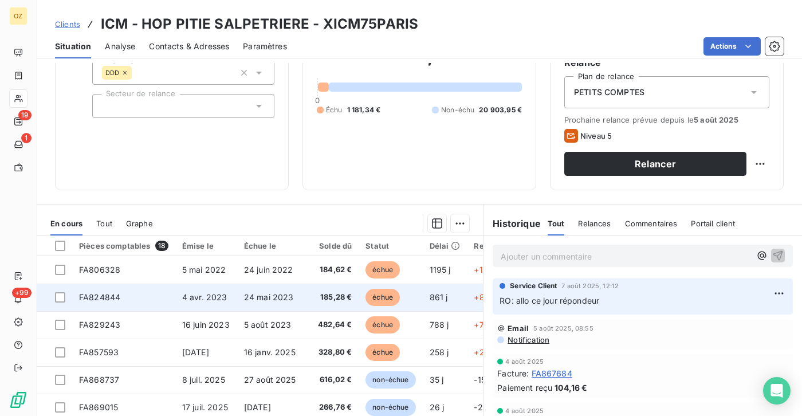
click at [108, 297] on td "FA824844" at bounding box center [123, 297] width 103 height 27
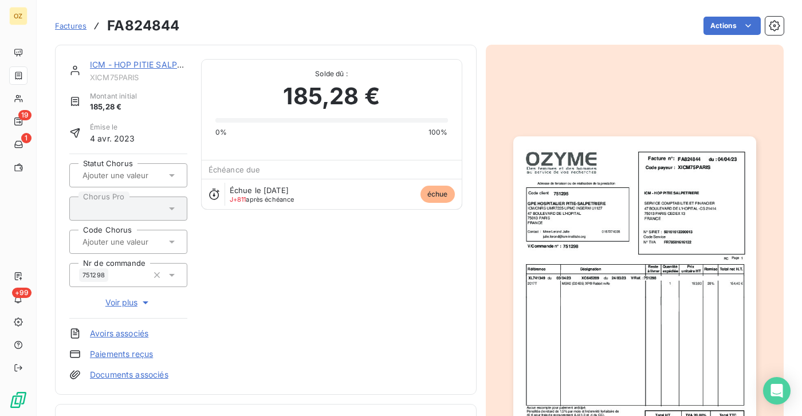
click at [127, 371] on link "Documents associés" at bounding box center [129, 374] width 78 height 11
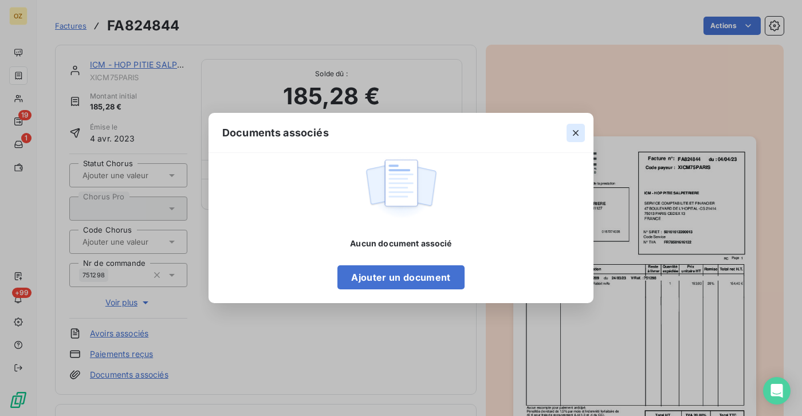
click at [581, 129] on icon "button" at bounding box center [575, 132] width 11 height 11
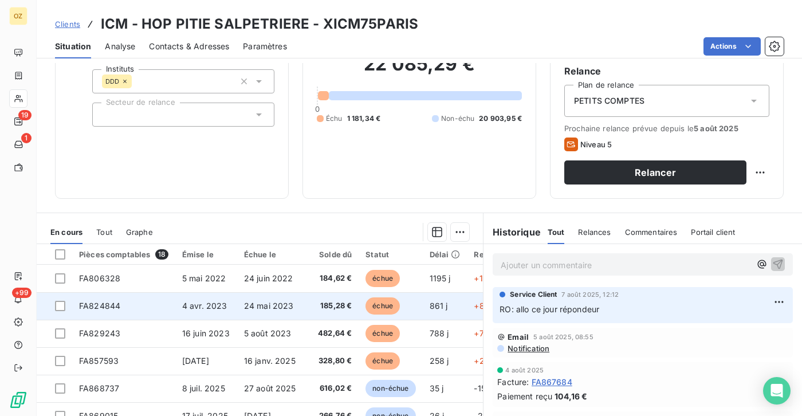
scroll to position [115, 0]
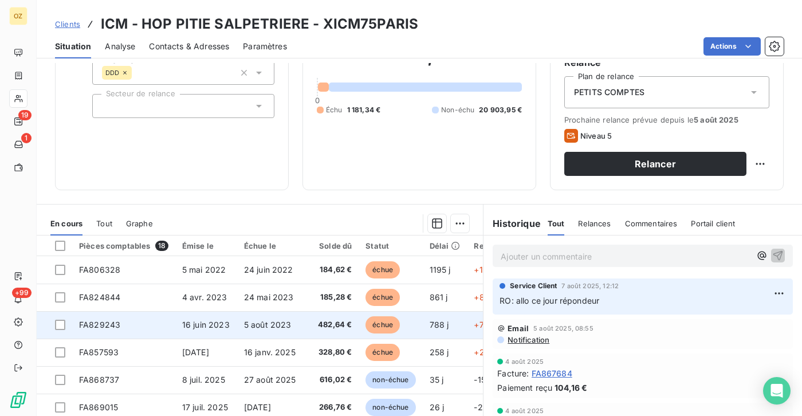
click at [162, 328] on td "FA829243" at bounding box center [123, 324] width 103 height 27
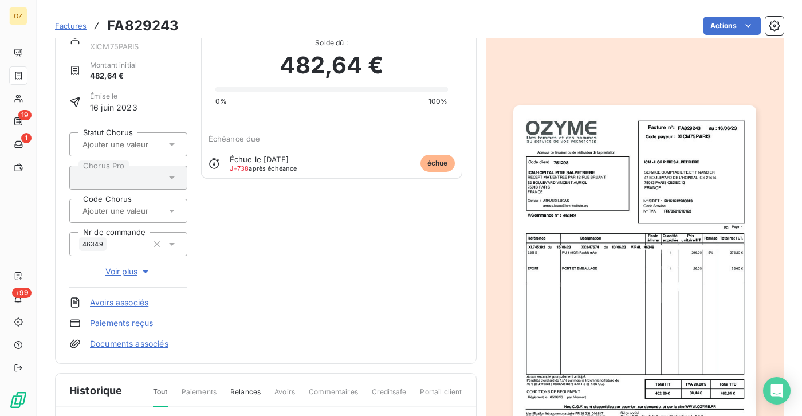
scroll to position [57, 0]
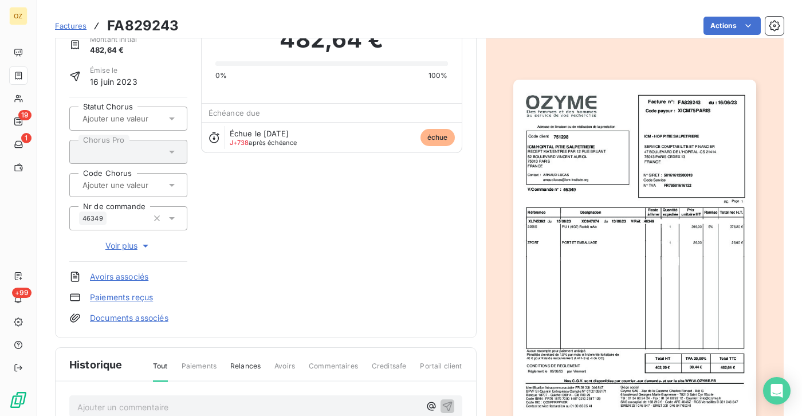
click at [150, 318] on link "Documents associés" at bounding box center [129, 317] width 78 height 11
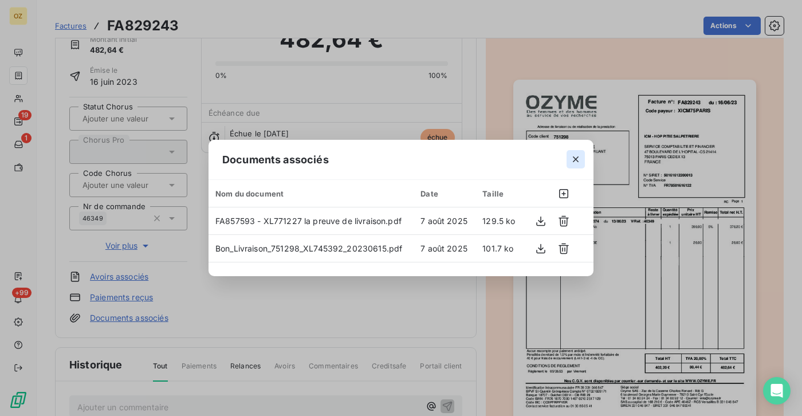
click at [571, 159] on icon "button" at bounding box center [575, 159] width 11 height 11
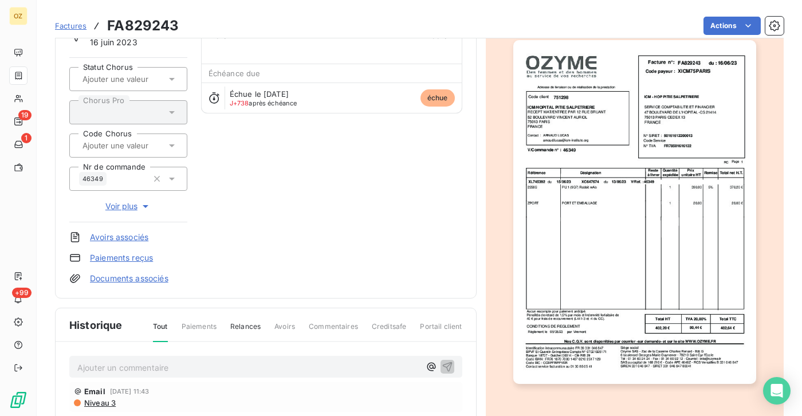
scroll to position [115, 0]
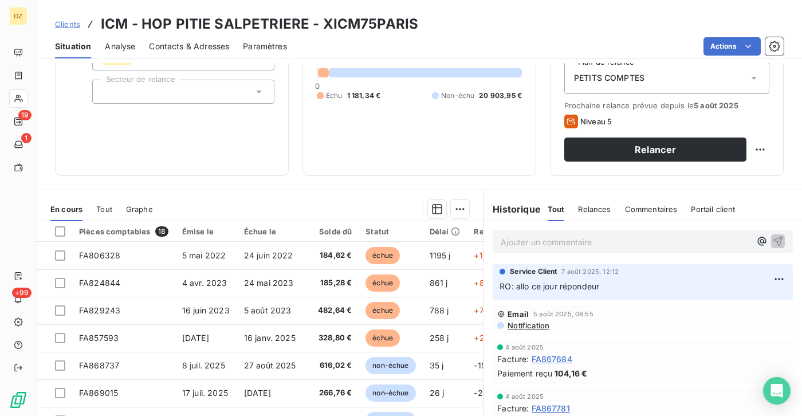
scroll to position [172, 0]
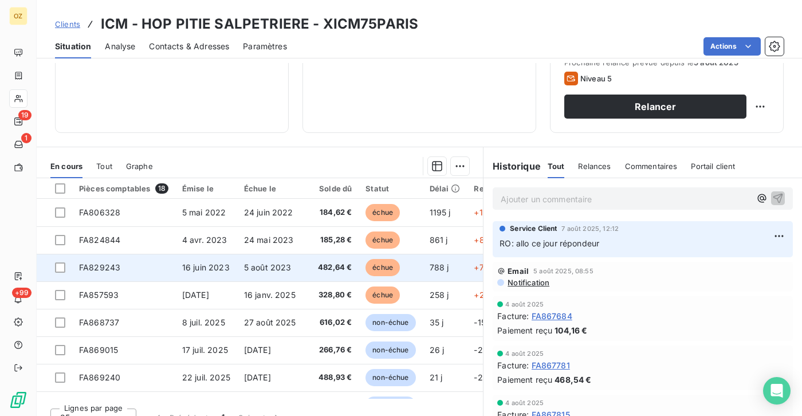
click at [111, 272] on span "FA829243" at bounding box center [99, 267] width 41 height 10
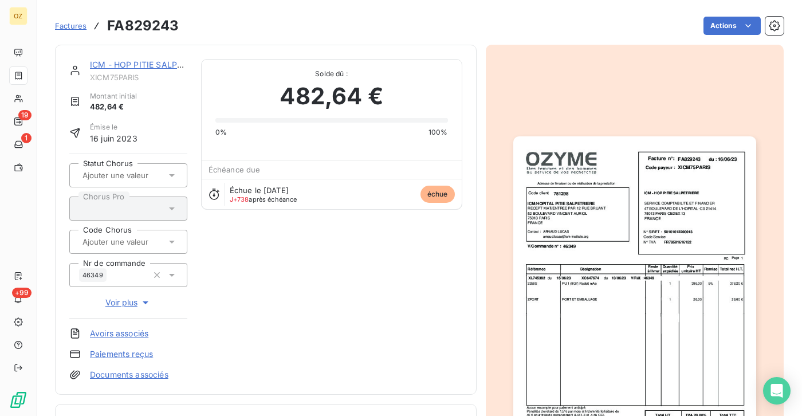
click at [117, 375] on link "Documents associés" at bounding box center [129, 374] width 78 height 11
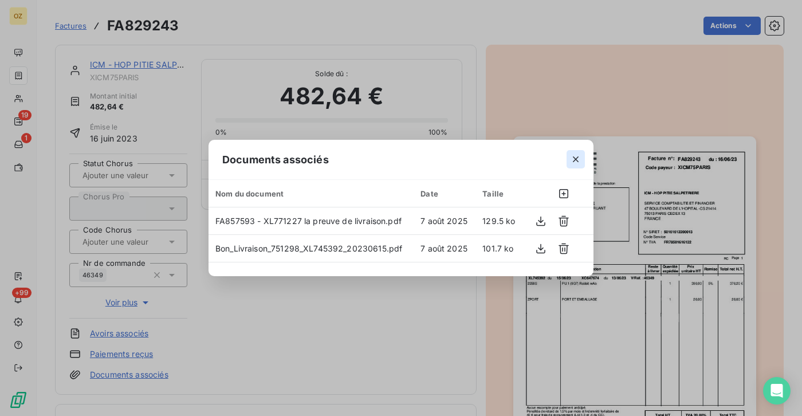
click at [579, 160] on icon "button" at bounding box center [575, 159] width 11 height 11
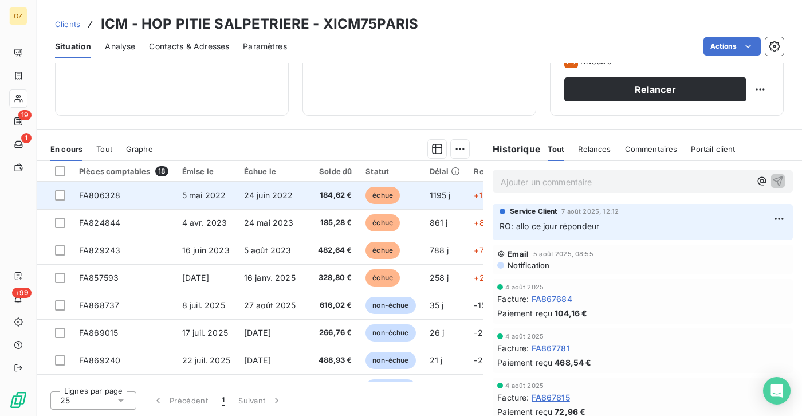
scroll to position [198, 0]
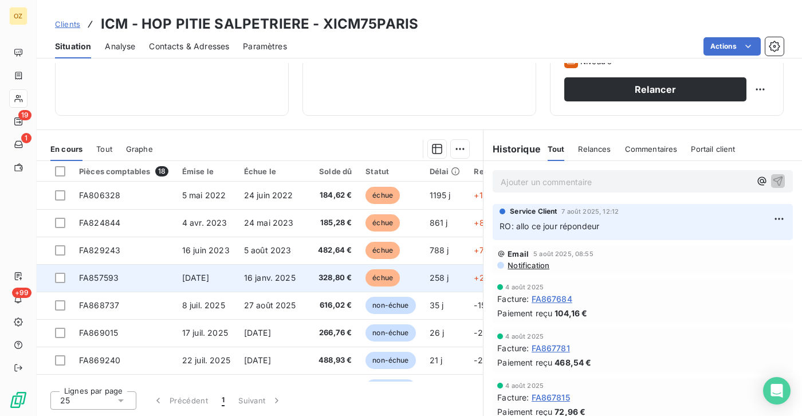
click at [99, 276] on span "FA857593" at bounding box center [99, 278] width 40 height 10
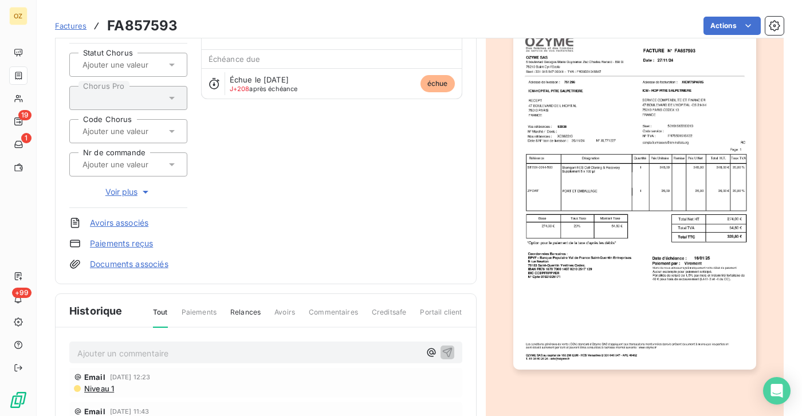
scroll to position [115, 0]
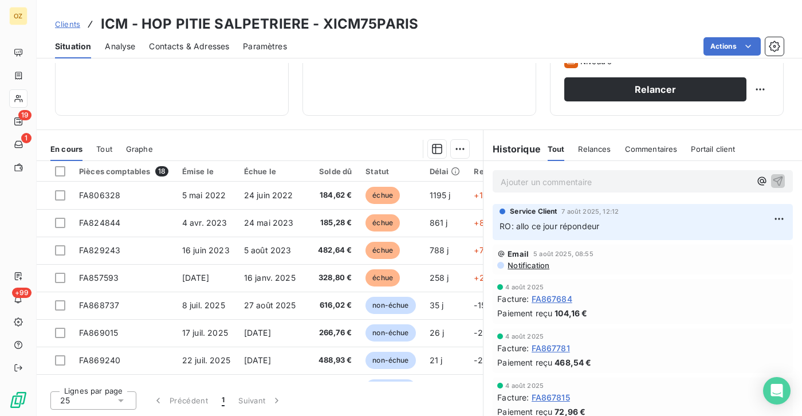
scroll to position [198, 0]
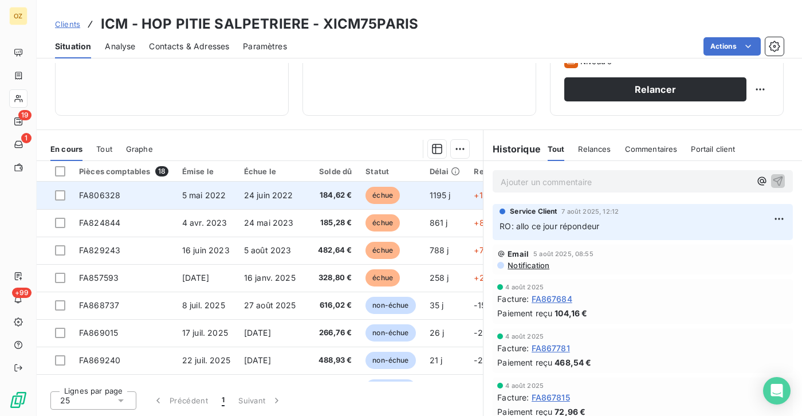
click at [332, 190] on span "184,62 €" at bounding box center [331, 195] width 42 height 11
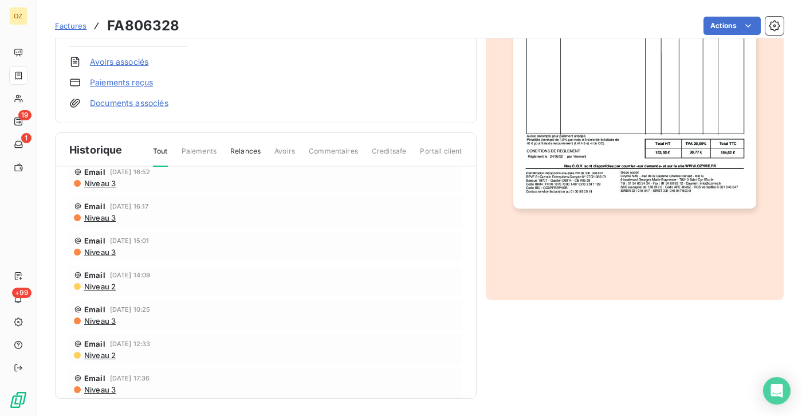
scroll to position [3, 0]
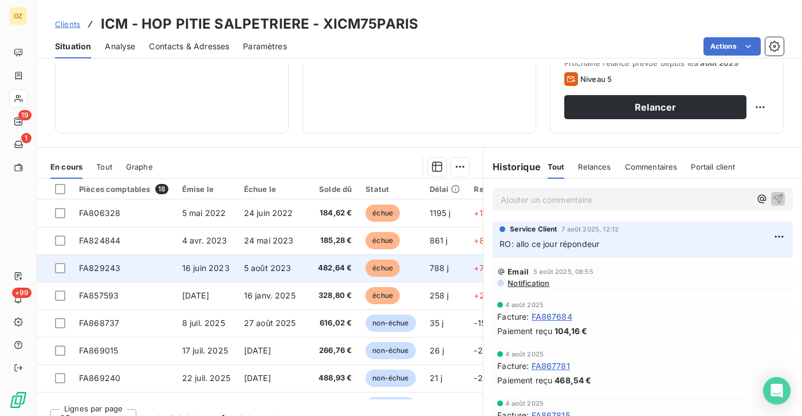
scroll to position [172, 0]
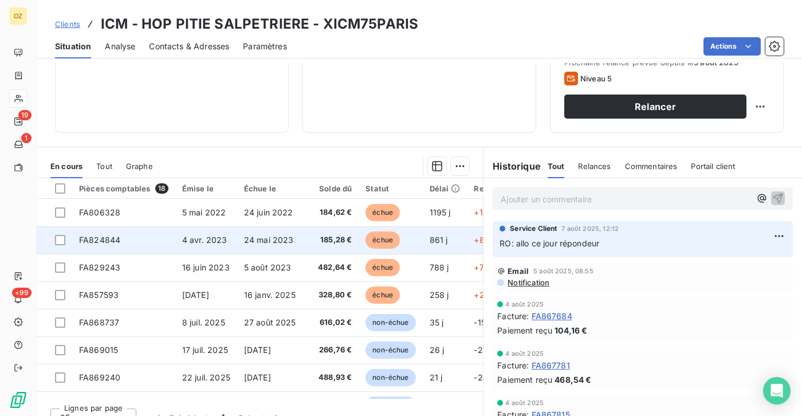
click at [110, 245] on span "FA824844" at bounding box center [99, 240] width 41 height 10
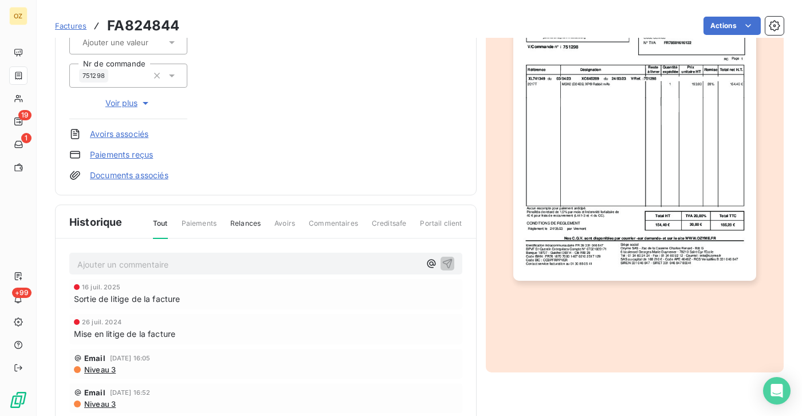
scroll to position [229, 0]
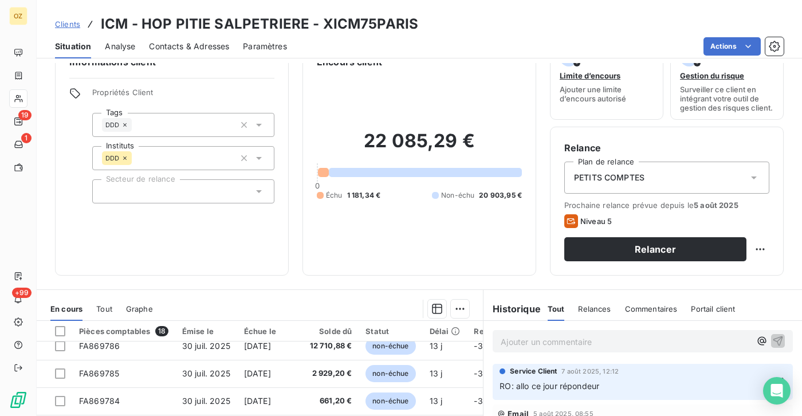
scroll to position [26, 0]
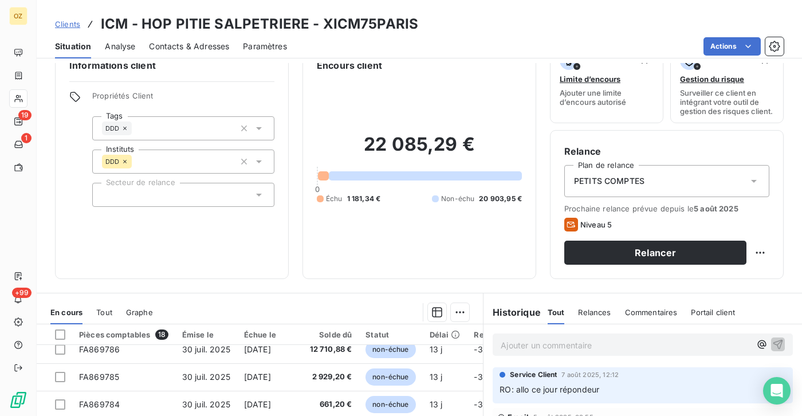
click at [124, 40] on div "Analyse" at bounding box center [120, 46] width 30 height 24
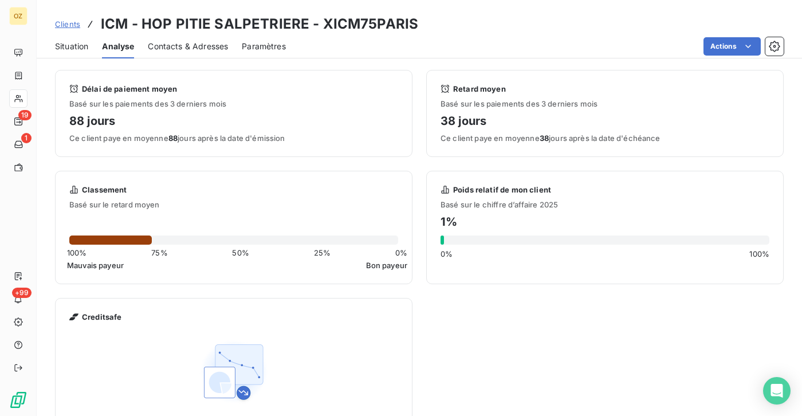
click at [81, 47] on span "Situation" at bounding box center [71, 46] width 33 height 11
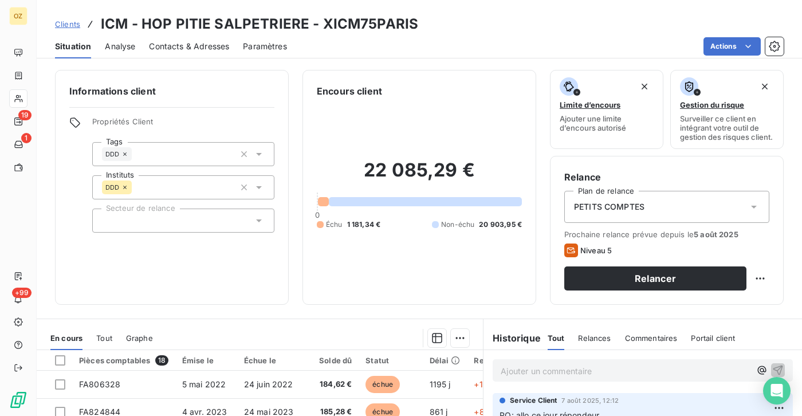
click at [447, 183] on h2 "22 085,29 €" at bounding box center [419, 176] width 205 height 34
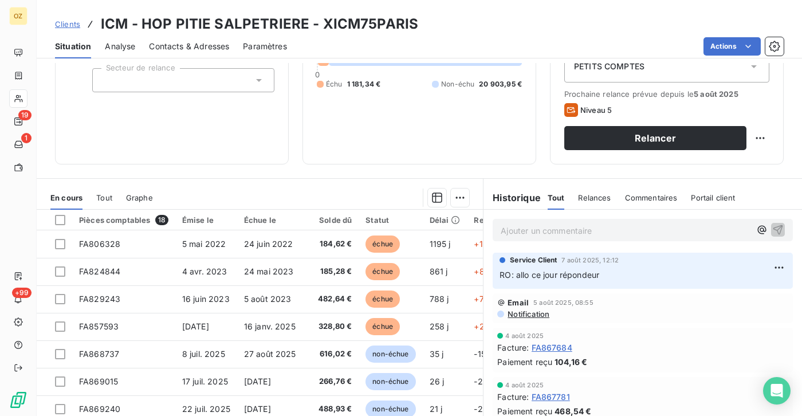
scroll to position [0, 0]
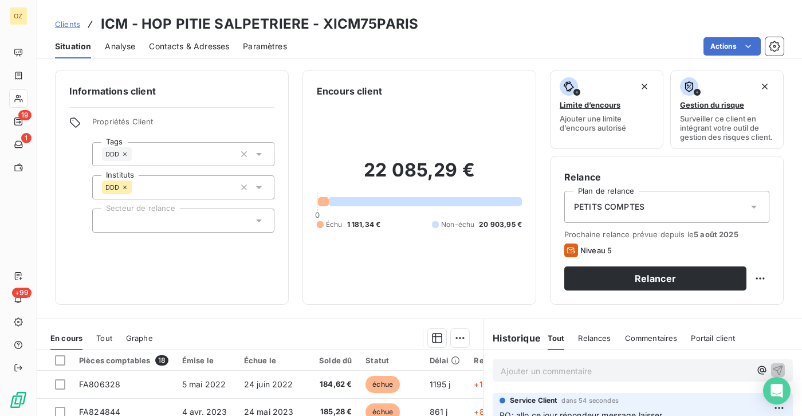
click at [463, 41] on div "Actions" at bounding box center [542, 46] width 483 height 18
click at [277, 25] on h3 "ICM - HOP PITIE SALPETRIERE - XICM75PARIS" at bounding box center [259, 24] width 317 height 21
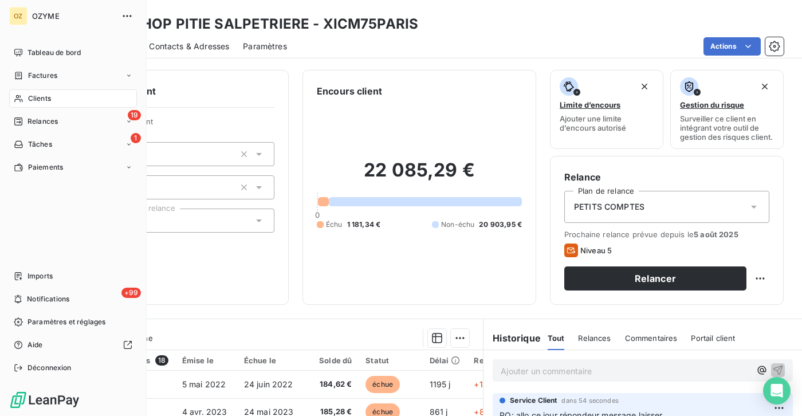
click at [33, 96] on span "Clients" at bounding box center [39, 98] width 23 height 10
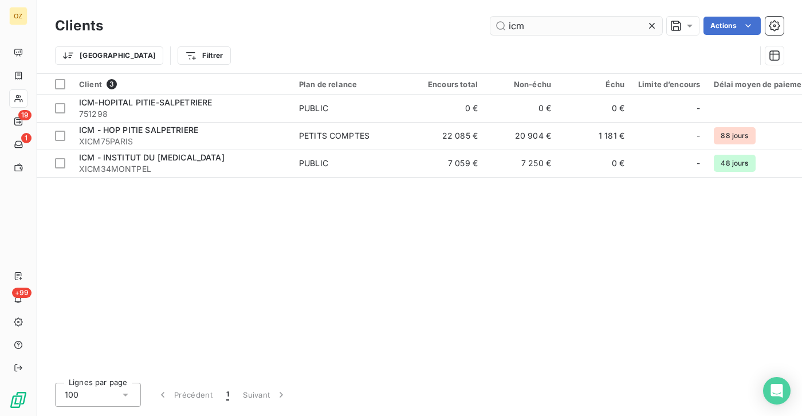
click at [539, 24] on input "icm" at bounding box center [576, 26] width 172 height 18
click at [538, 24] on input "icm" at bounding box center [576, 26] width 172 height 18
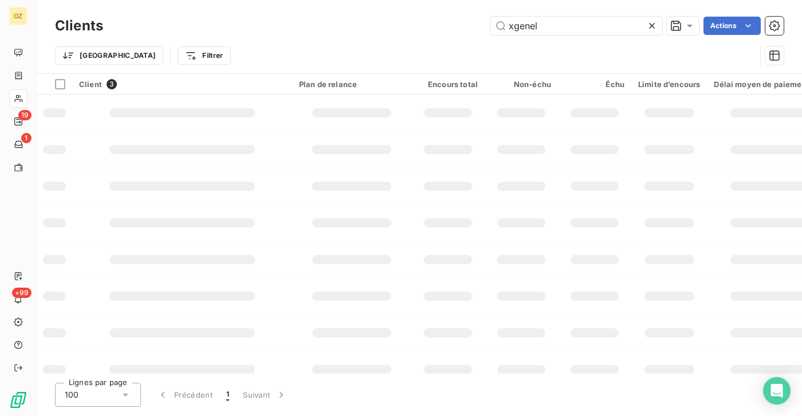
type input "xgenel"
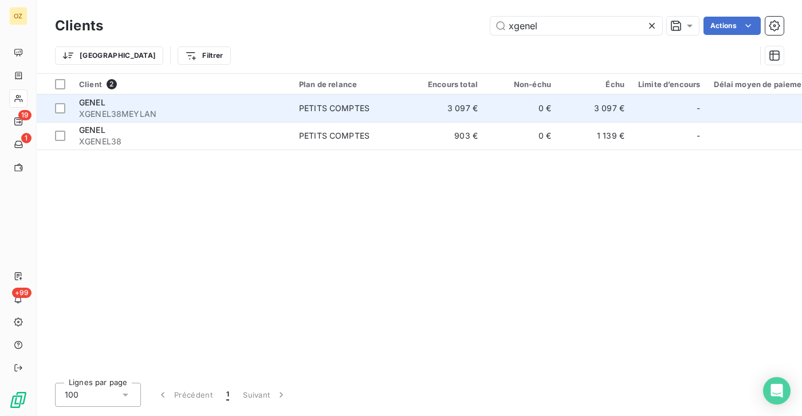
click at [163, 119] on span "XGENEL38MEYLAN" at bounding box center [182, 113] width 206 height 11
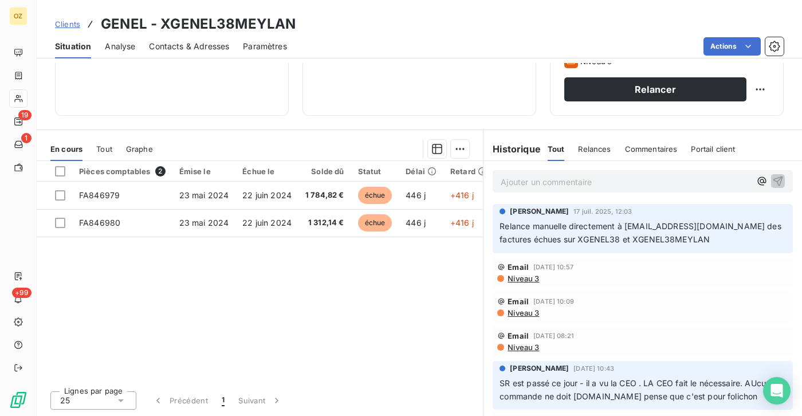
scroll to position [198, 0]
click at [522, 228] on span "Relance manuelle directement à support-administratif@genel.fr des factures échu…" at bounding box center [642, 232] width 284 height 23
click at [717, 251] on div "Camille BENET 17 juil. 2025, 12:03 Relance manuelle directement à support-admin…" at bounding box center [643, 228] width 300 height 49
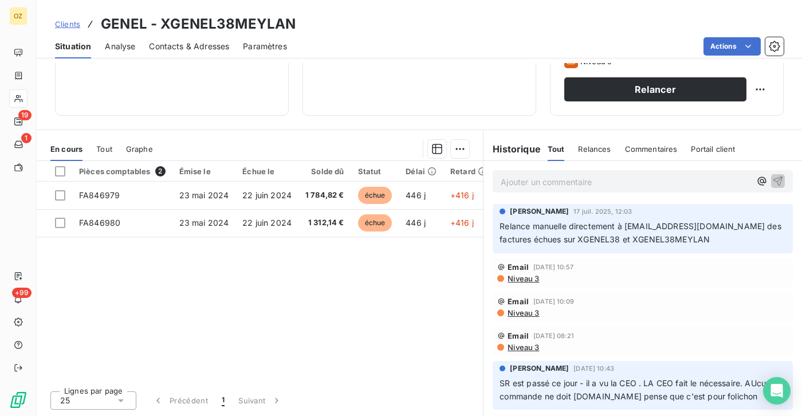
click at [196, 26] on h3 "GENEL - XGENEL38MEYLAN" at bounding box center [198, 24] width 195 height 21
click at [196, 25] on h3 "GENEL - XGENEL38MEYLAN" at bounding box center [198, 24] width 195 height 21
copy h3 "XGENEL38MEYLAN"
click at [191, 326] on div "Pièces comptables 2 Émise le Échue le Solde dû Statut Délai Retard FA846979 23 …" at bounding box center [260, 271] width 446 height 221
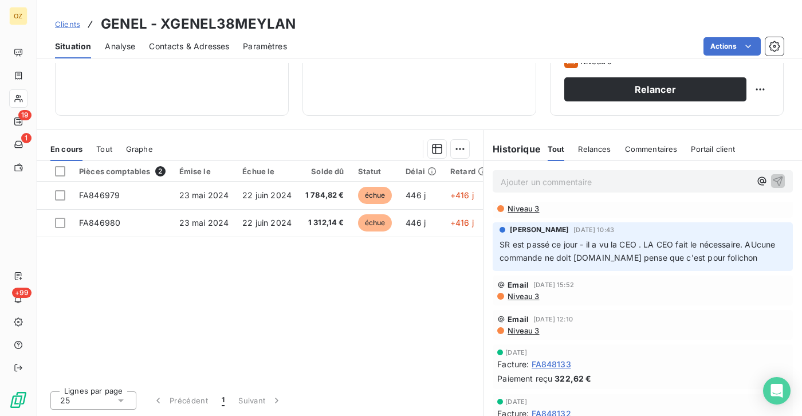
scroll to position [172, 0]
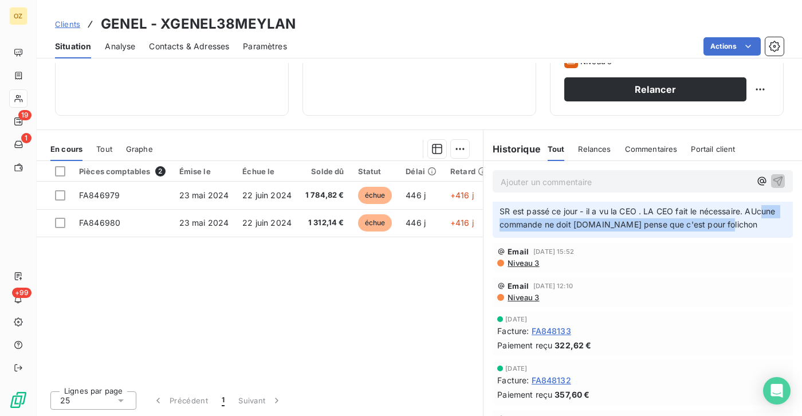
drag, startPoint x: 512, startPoint y: 229, endPoint x: 744, endPoint y: 227, distance: 232.0
click at [744, 227] on span "SR est passé ce jour - il a vu la CEO . LA CEO fait le nécessaire. AUcune comma…" at bounding box center [639, 217] width 278 height 23
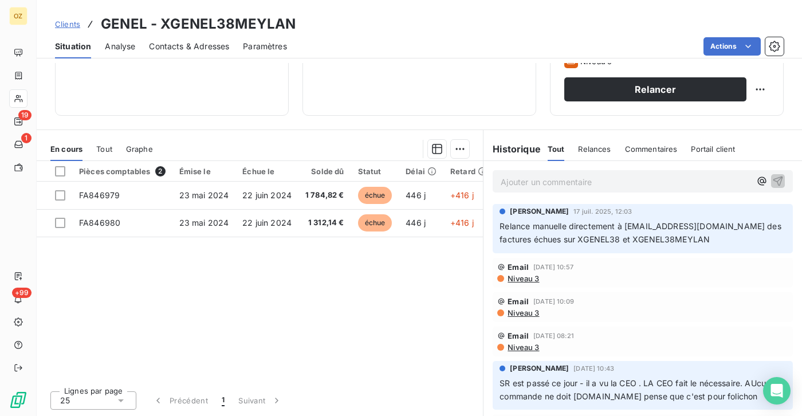
click at [371, 288] on div "Pièces comptables 2 Émise le Échue le Solde dû Statut Délai Retard FA846979 23 …" at bounding box center [260, 271] width 446 height 221
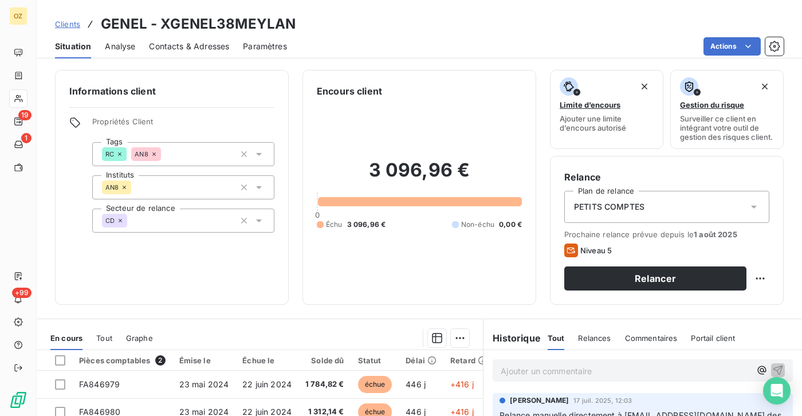
click at [195, 59] on div "Clients GENEL - XGENEL38MEYLAN Situation Analyse Contacts & Adresses Paramètres…" at bounding box center [419, 208] width 765 height 416
click at [195, 52] on span "Contacts & Adresses" at bounding box center [189, 46] width 80 height 11
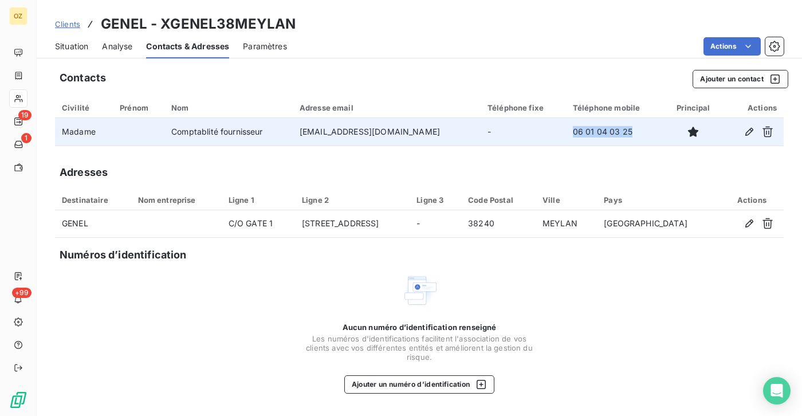
drag, startPoint x: 624, startPoint y: 135, endPoint x: 562, endPoint y: 134, distance: 62.4
click at [566, 134] on td "06 01 04 03 25" at bounding box center [615, 131] width 99 height 27
copy td "06 01 04 03 25"
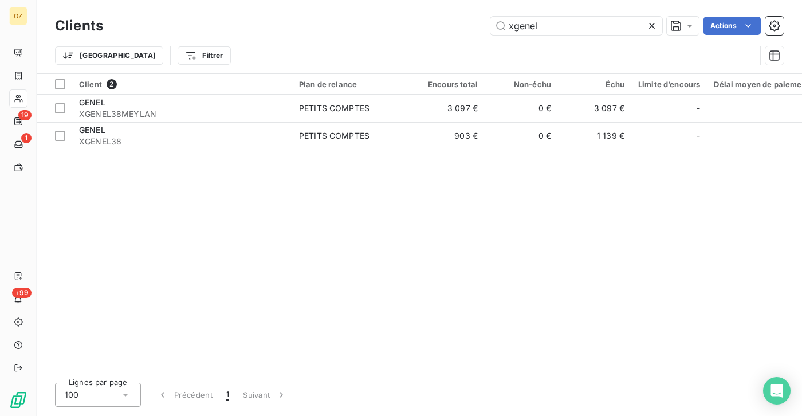
click at [520, 280] on div "Client 2 Plan de relance Encours total Non-échu Échu Limite d’encours Délai moy…" at bounding box center [419, 224] width 765 height 300
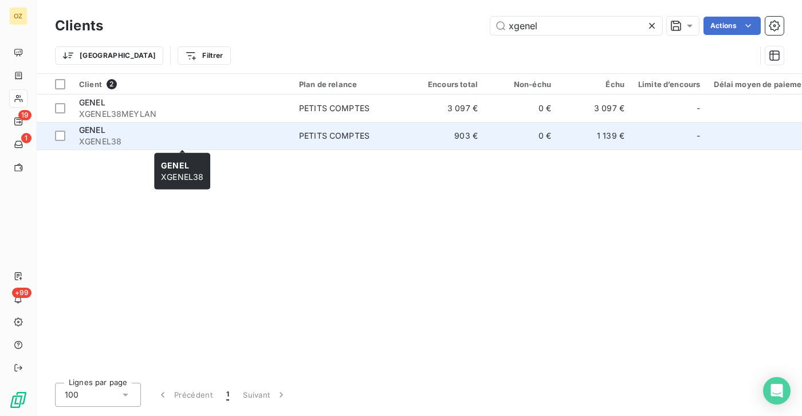
click at [113, 135] on div "GENEL" at bounding box center [182, 129] width 206 height 11
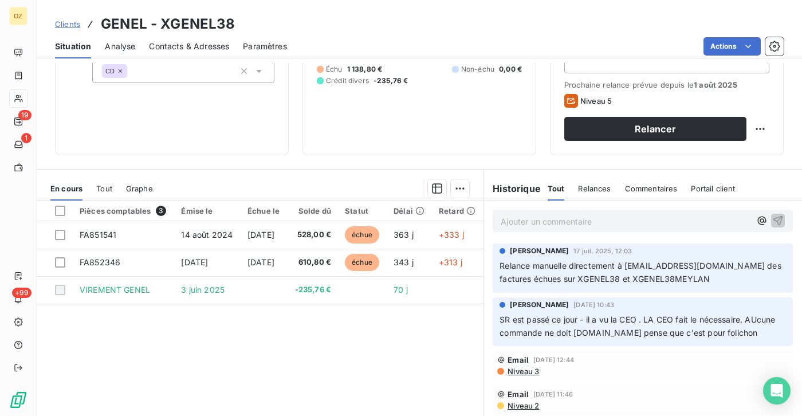
scroll to position [172, 0]
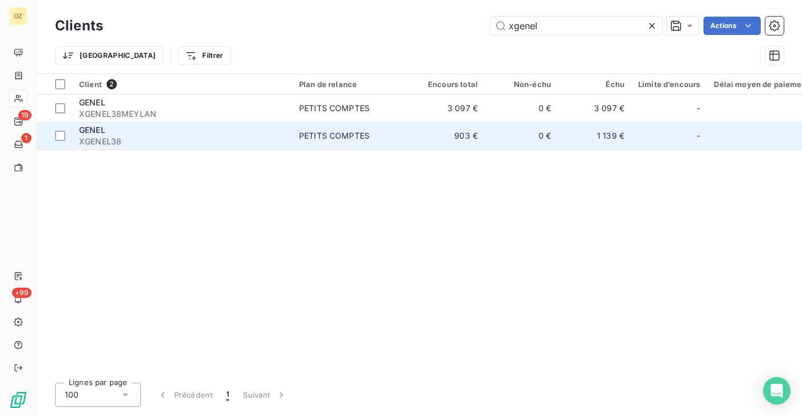
click at [106, 141] on span "XGENEL38" at bounding box center [182, 141] width 206 height 11
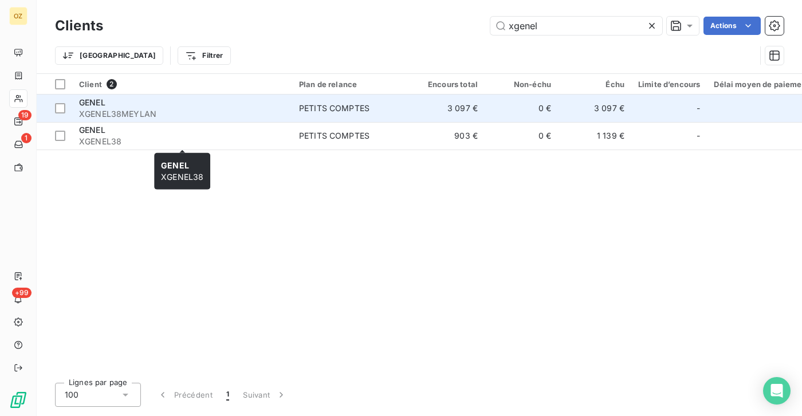
click at [125, 111] on span "XGENEL38MEYLAN" at bounding box center [182, 113] width 206 height 11
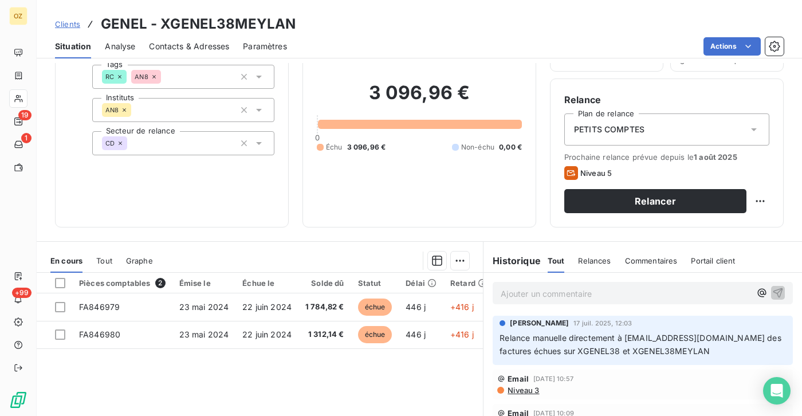
scroll to position [57, 0]
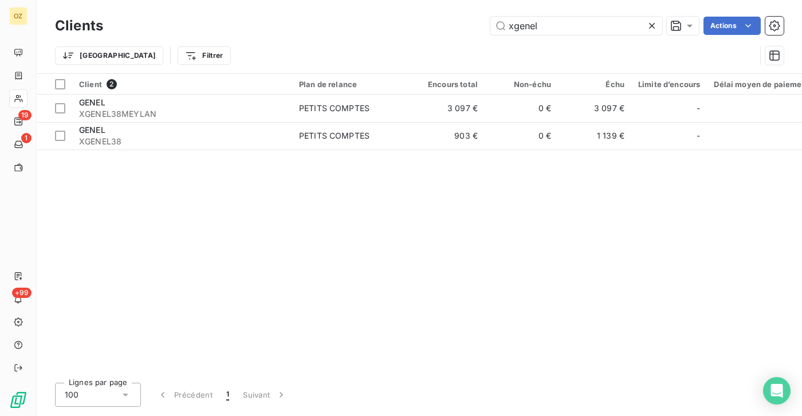
click at [306, 206] on div "Client 2 Plan de relance Encours total Non-échu Échu Limite d’encours Délai moy…" at bounding box center [419, 224] width 765 height 300
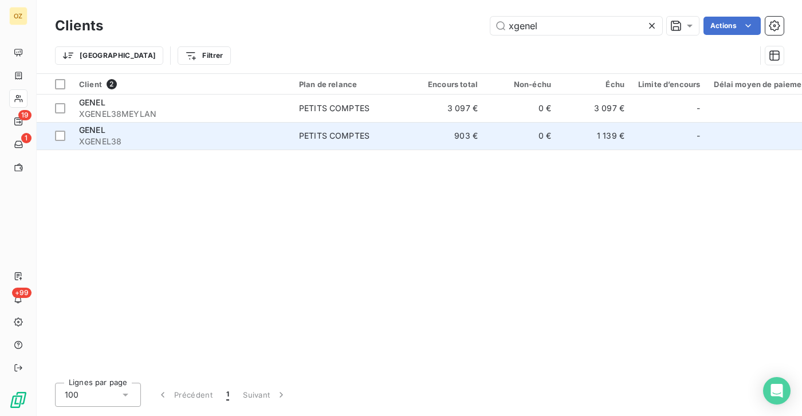
click at [117, 134] on div "GENEL" at bounding box center [182, 129] width 206 height 11
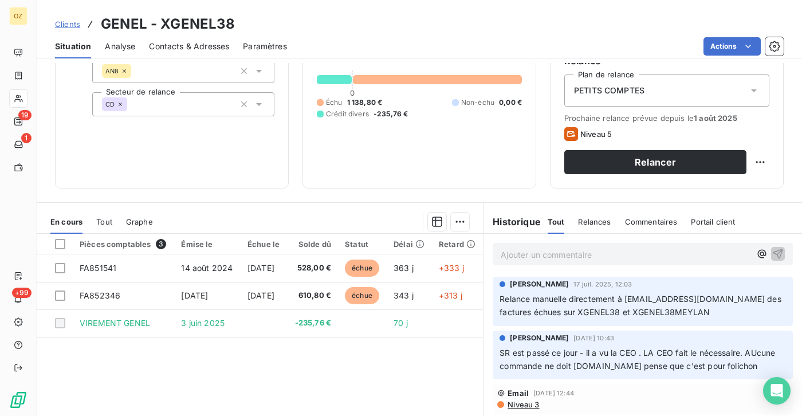
scroll to position [172, 0]
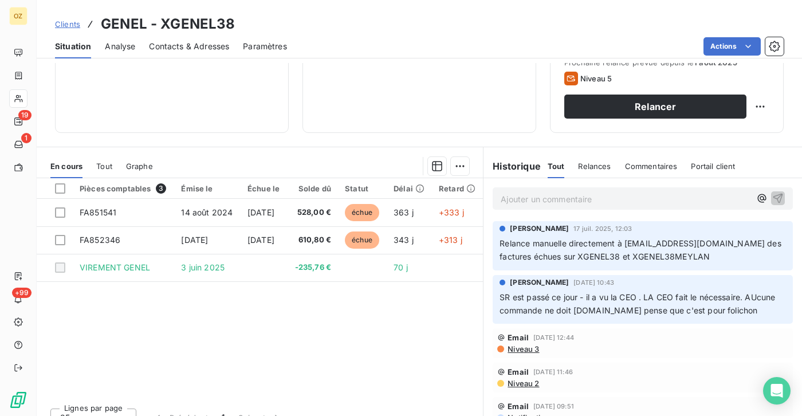
click at [458, 281] on td at bounding box center [457, 267] width 51 height 27
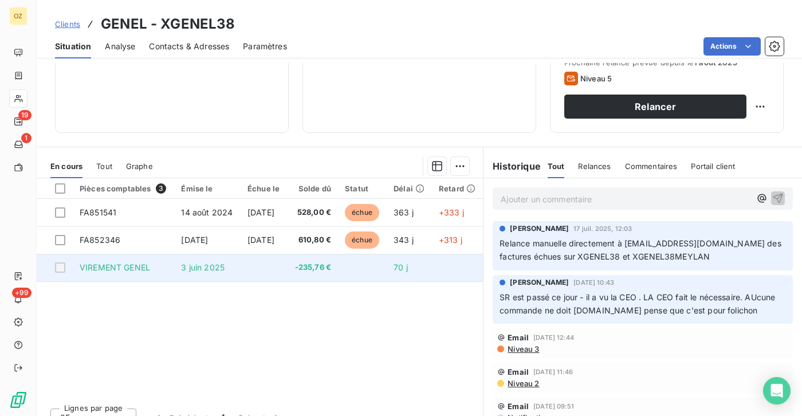
click at [287, 273] on td at bounding box center [264, 267] width 46 height 27
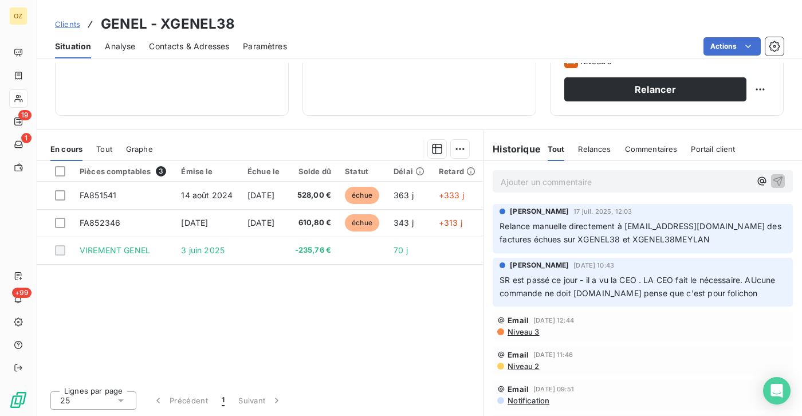
scroll to position [198, 0]
click at [536, 188] on p "Ajouter un commentaire ﻿" at bounding box center [626, 182] width 250 height 14
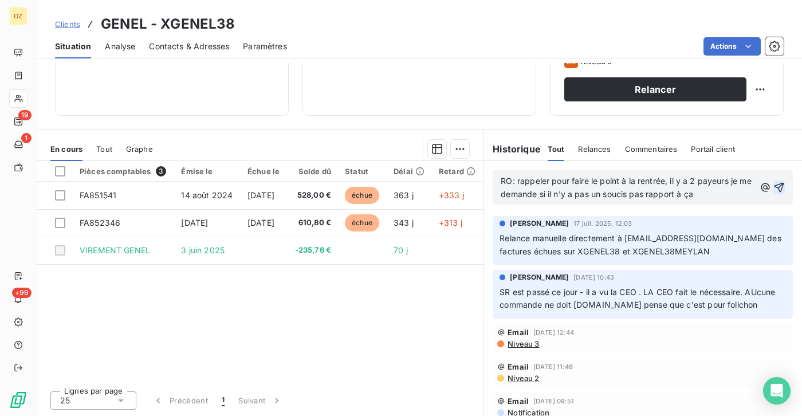
click at [773, 188] on icon "button" at bounding box center [778, 187] width 11 height 11
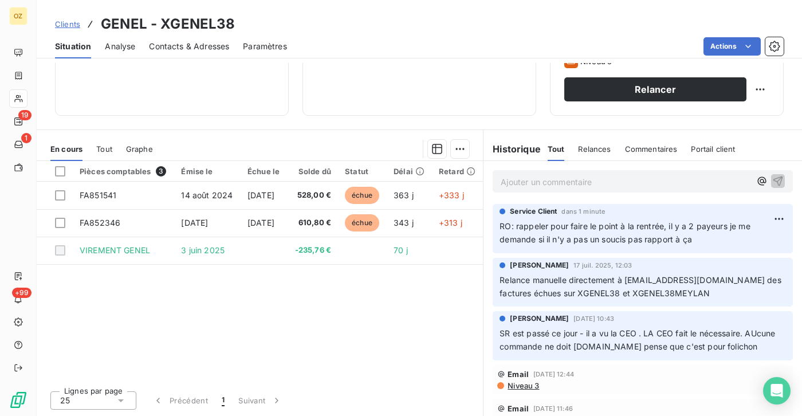
click at [219, 340] on div "Pièces comptables 3 Émise le Échue le Solde dû Statut Délai Retard FA851541 14 …" at bounding box center [260, 271] width 446 height 221
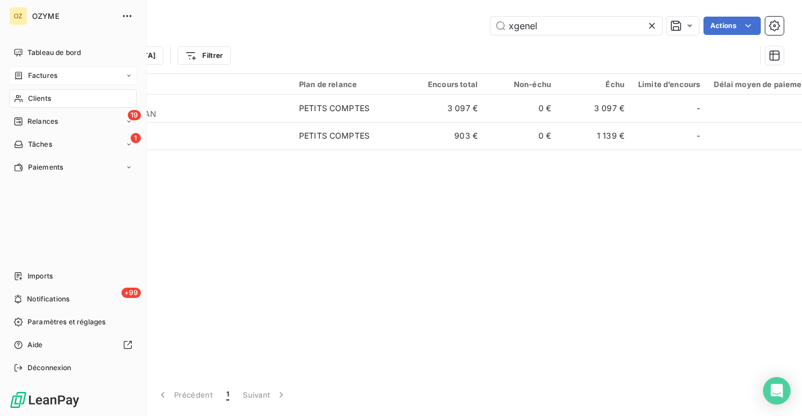
click at [27, 79] on div "Factures" at bounding box center [36, 75] width 44 height 10
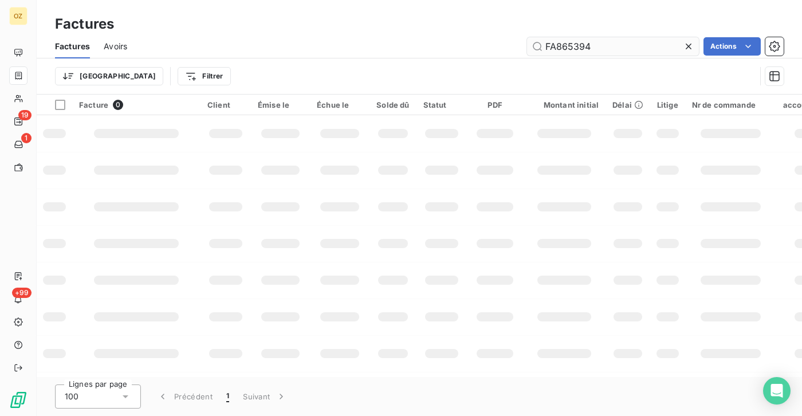
click at [605, 45] on input "FA865394" at bounding box center [613, 46] width 172 height 18
type input "FA867052"
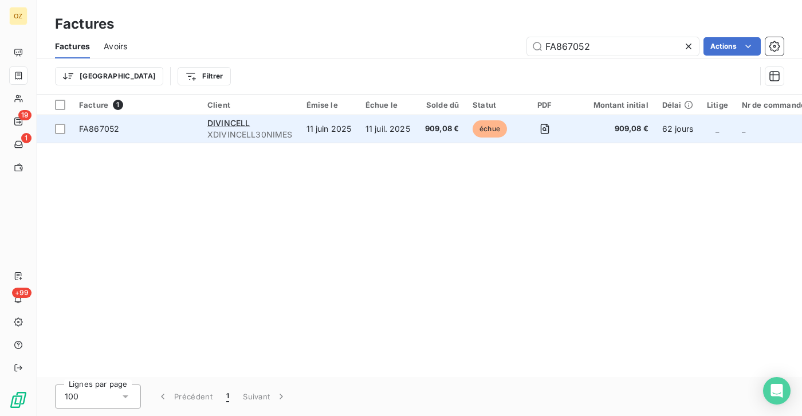
click at [119, 129] on span "FA867052" at bounding box center [136, 128] width 115 height 11
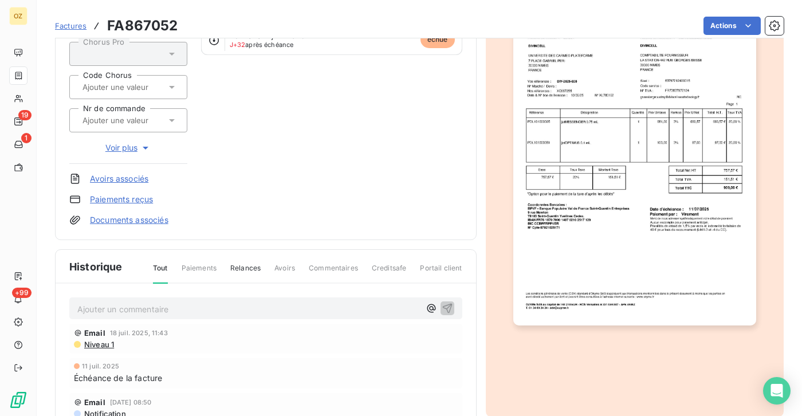
scroll to position [172, 0]
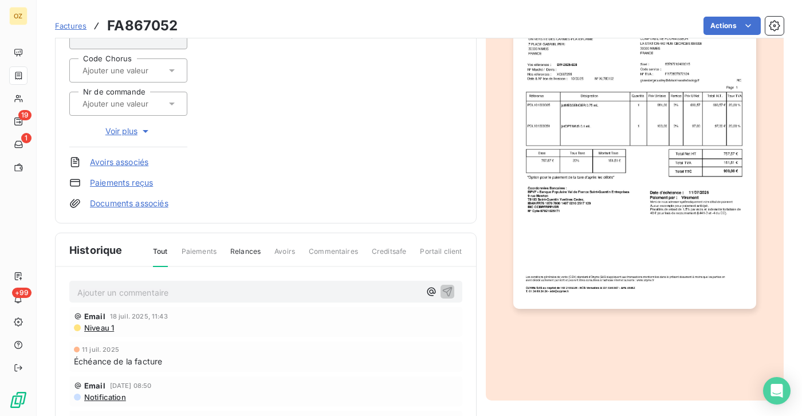
click at [128, 205] on link "Documents associés" at bounding box center [129, 203] width 78 height 11
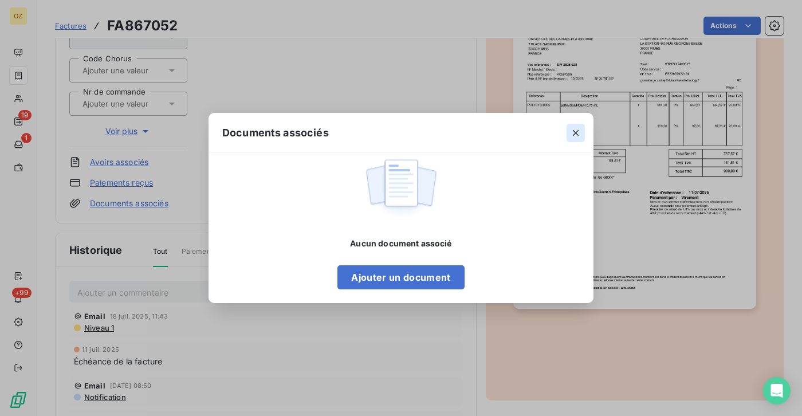
click at [567, 134] on button "button" at bounding box center [576, 133] width 18 height 18
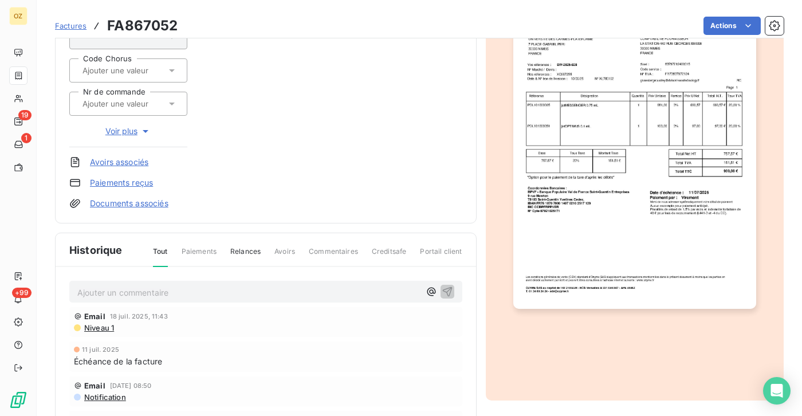
click at [168, 250] on div "Tout Paiements Relances Avoirs Commentaires Creditsafe Portail client" at bounding box center [300, 255] width 323 height 19
click at [164, 250] on span "Tout" at bounding box center [160, 256] width 15 height 21
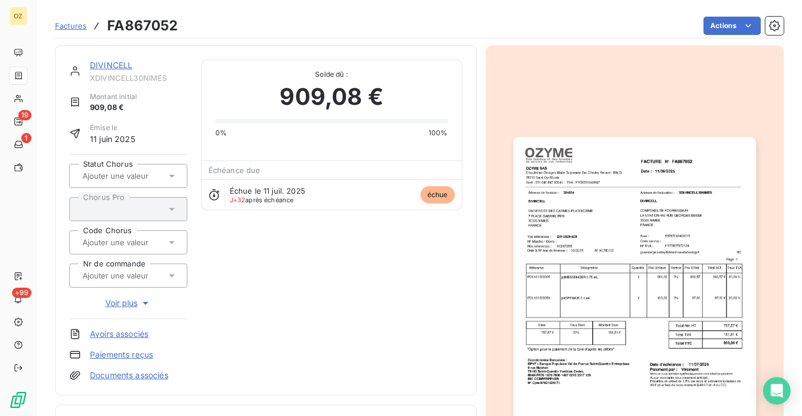
scroll to position [229, 0]
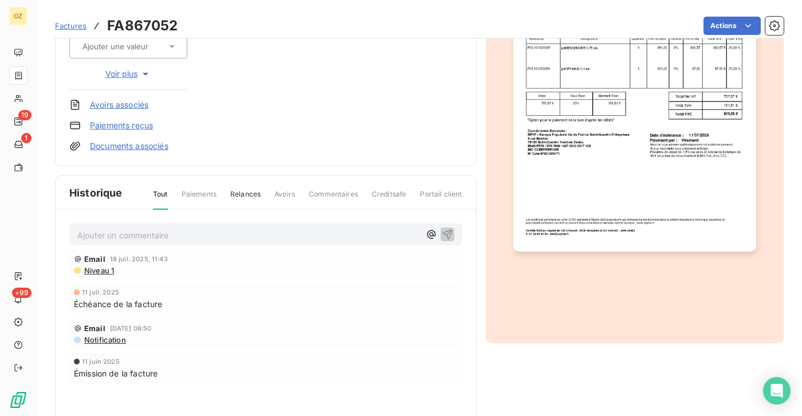
click at [249, 194] on span "Relances" at bounding box center [245, 198] width 30 height 19
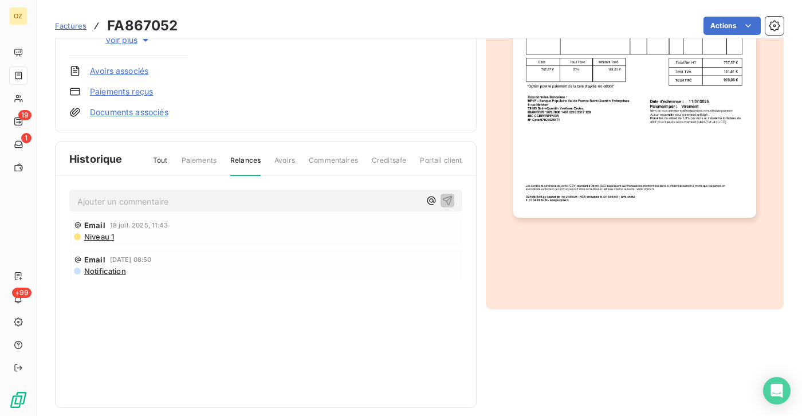
scroll to position [272, 0]
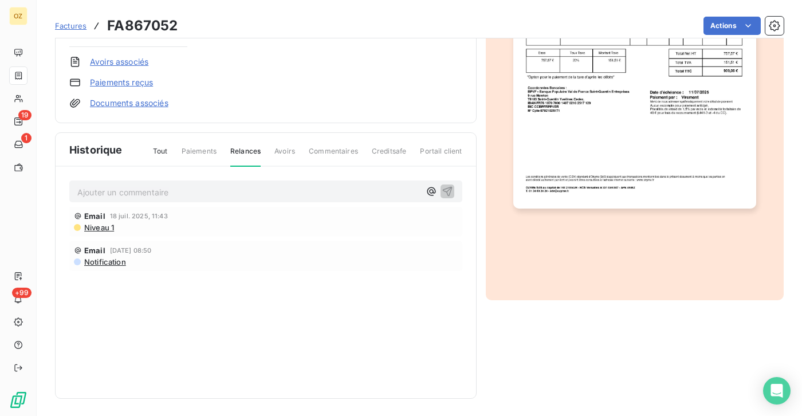
click at [215, 151] on div "Tout Paiements Relances Avoirs Commentaires Creditsafe Portail client" at bounding box center [300, 155] width 323 height 19
click at [211, 151] on span "Paiements" at bounding box center [199, 155] width 35 height 19
click at [205, 151] on span "Paiements" at bounding box center [199, 155] width 35 height 19
click at [163, 154] on span "Tout" at bounding box center [160, 155] width 15 height 19
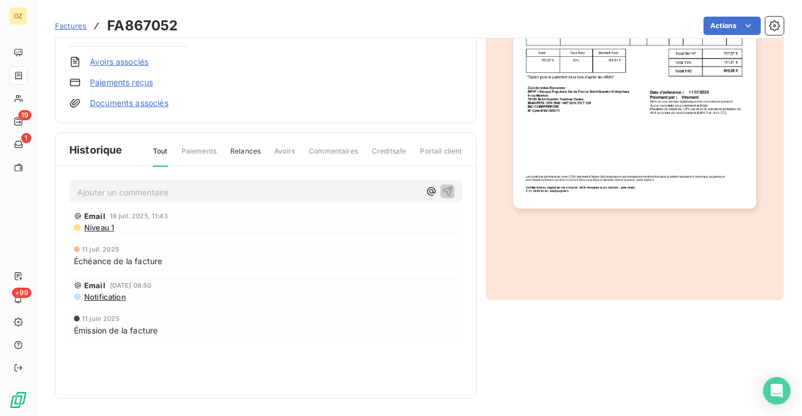
scroll to position [0, 0]
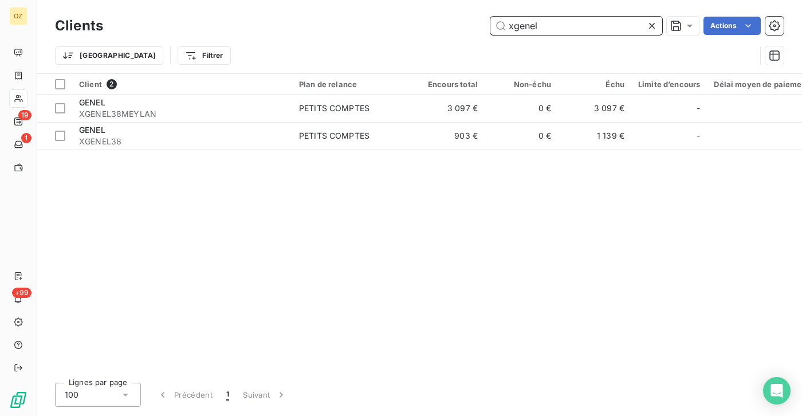
click at [556, 25] on input "xgenel" at bounding box center [576, 26] width 172 height 18
paste input "FA867052"
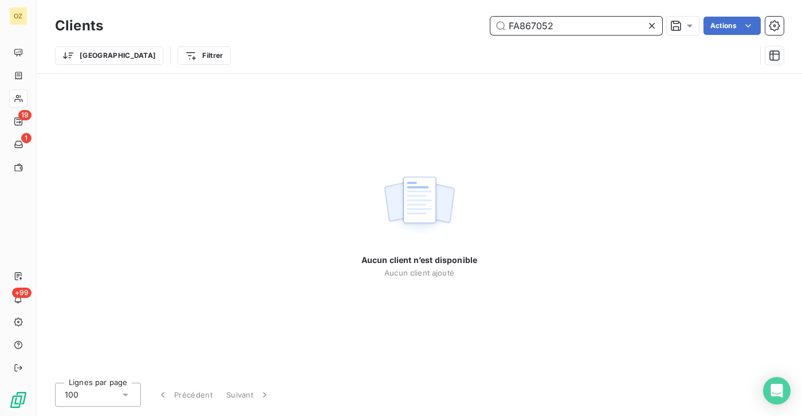
type input "FA867052"
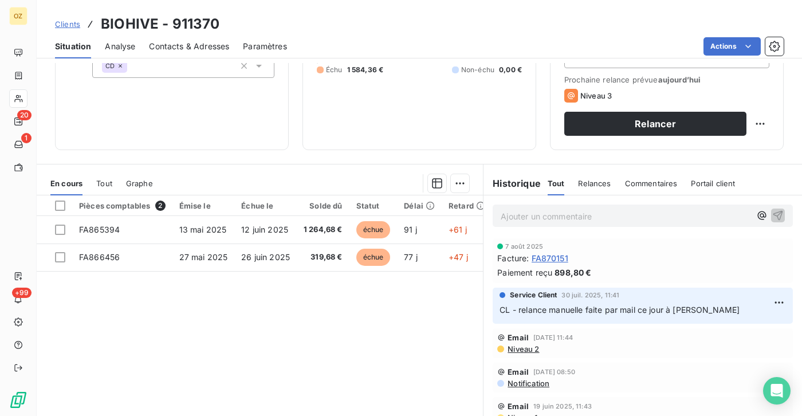
scroll to position [172, 0]
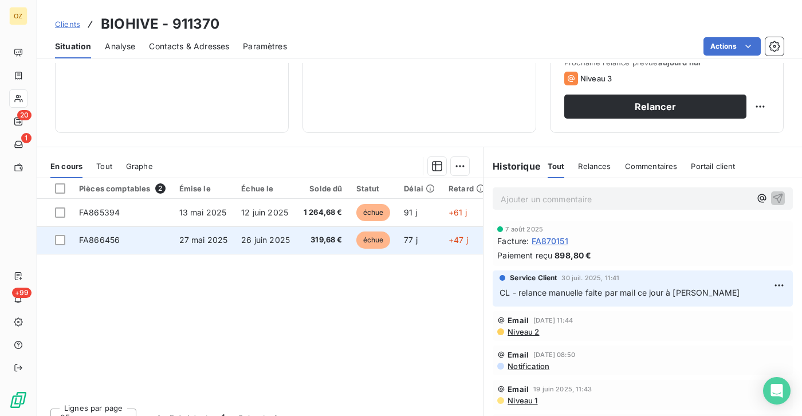
click at [122, 254] on td "FA866456" at bounding box center [122, 239] width 100 height 27
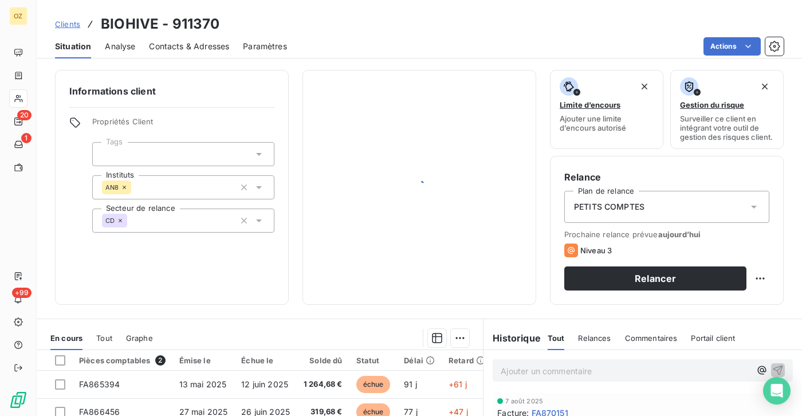
scroll to position [172, 0]
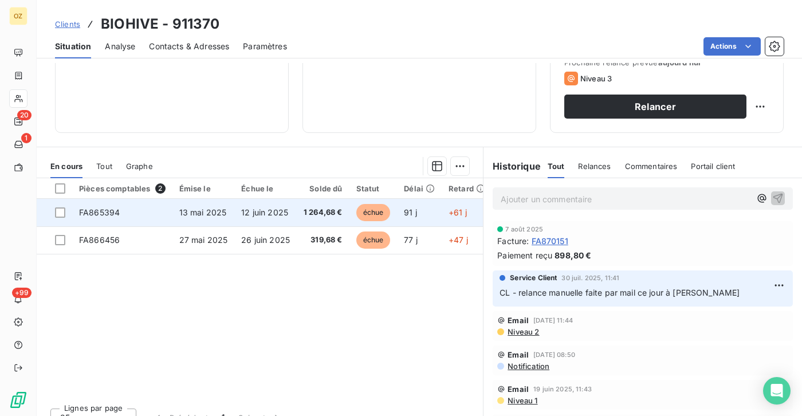
click at [102, 217] on span "FA865394" at bounding box center [99, 212] width 41 height 10
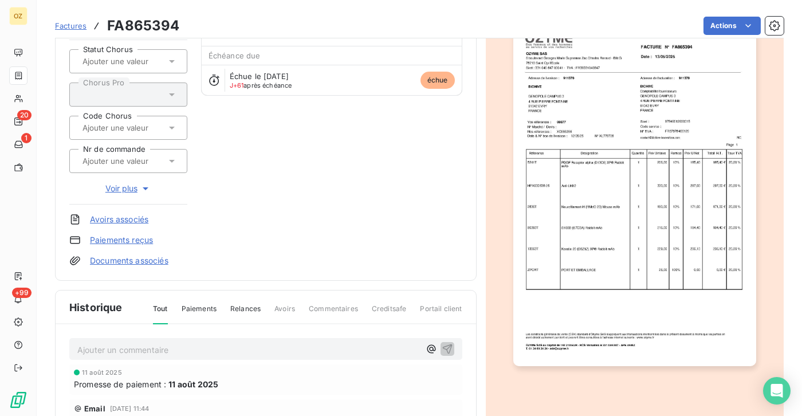
scroll to position [115, 0]
click at [134, 259] on link "Documents associés" at bounding box center [129, 260] width 78 height 11
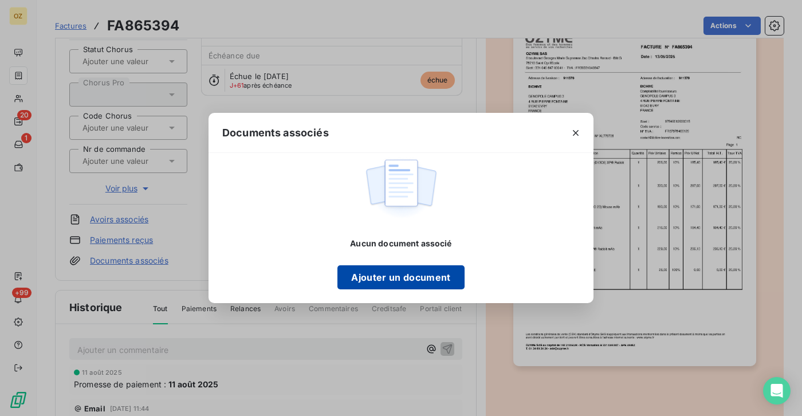
click at [399, 271] on button "Ajouter un document" at bounding box center [400, 277] width 127 height 24
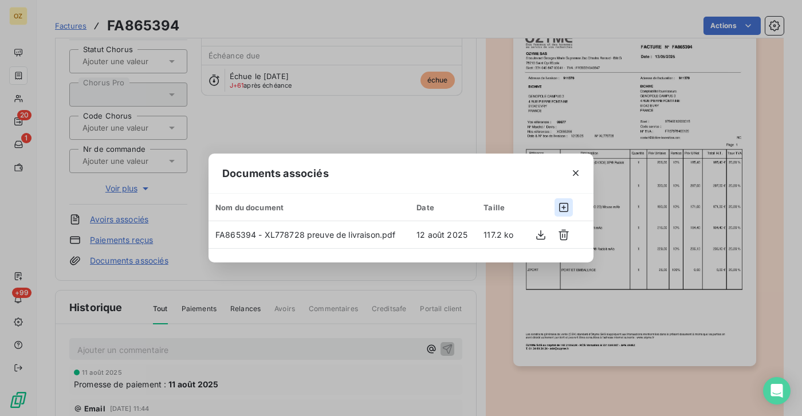
click at [559, 206] on icon "button" at bounding box center [563, 207] width 11 height 11
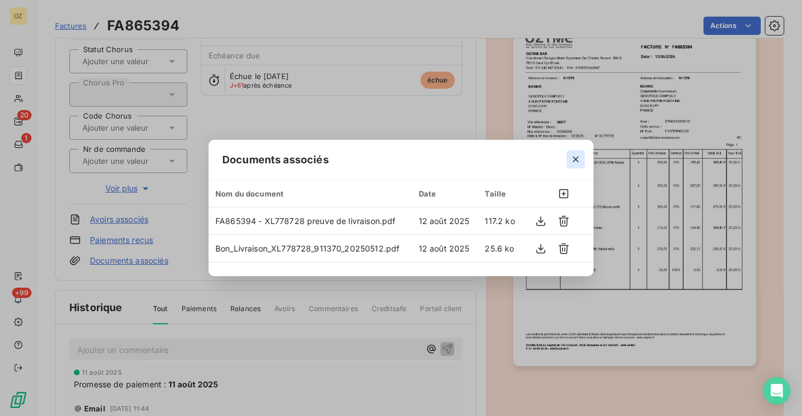
click at [577, 158] on icon "button" at bounding box center [576, 159] width 6 height 6
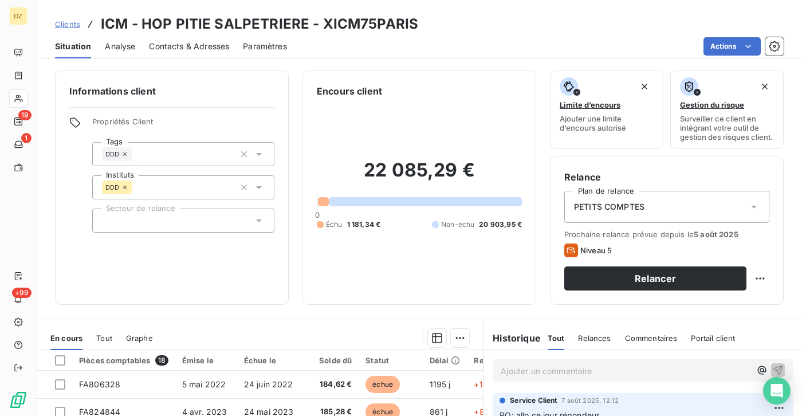
click at [162, 49] on span "Contacts & Adresses" at bounding box center [189, 46] width 80 height 11
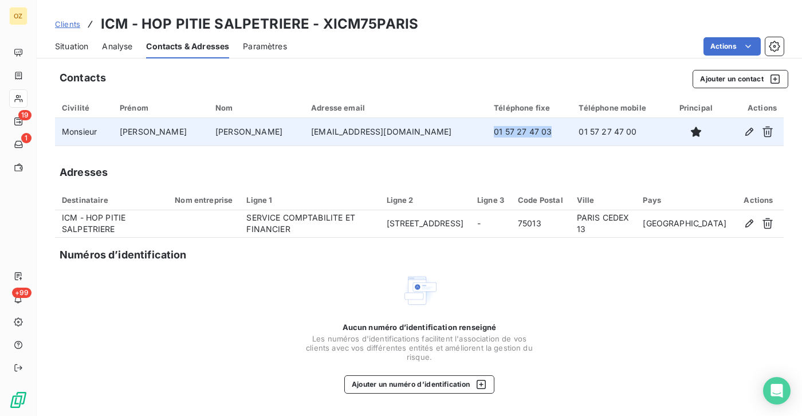
drag, startPoint x: 526, startPoint y: 133, endPoint x: 463, endPoint y: 132, distance: 62.5
click at [487, 132] on td "01 57 27 47 03" at bounding box center [529, 131] width 85 height 27
copy td "01 57 27 47 03"
